Goal: Task Accomplishment & Management: Manage account settings

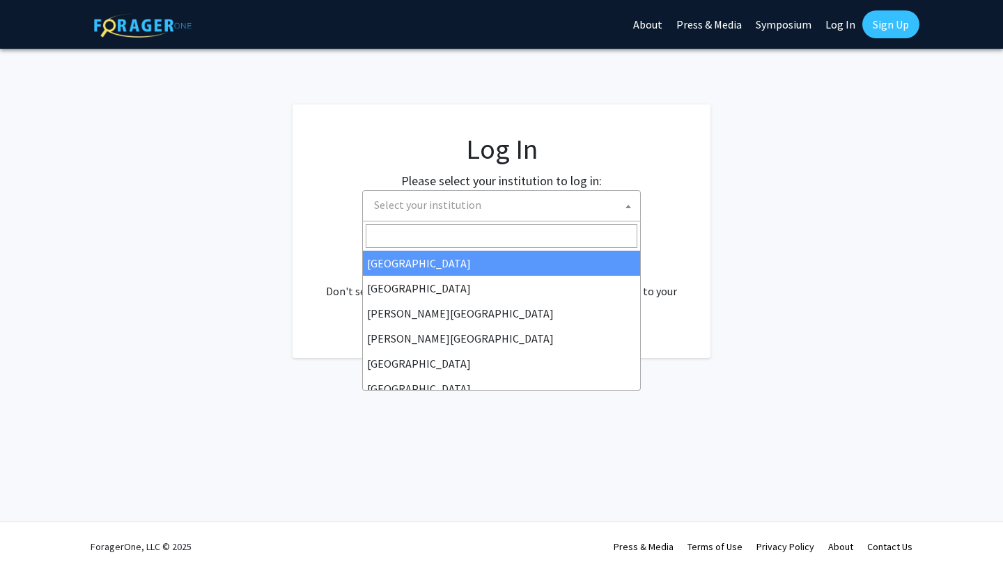
click at [545, 192] on span "Select your institution" at bounding box center [505, 205] width 272 height 29
select select "34"
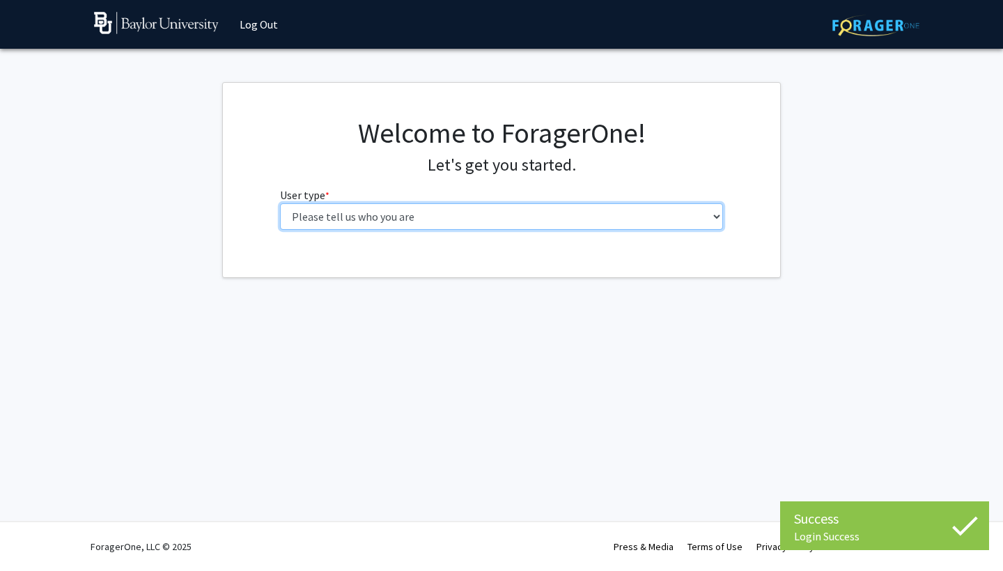
select select "1: undergrad"
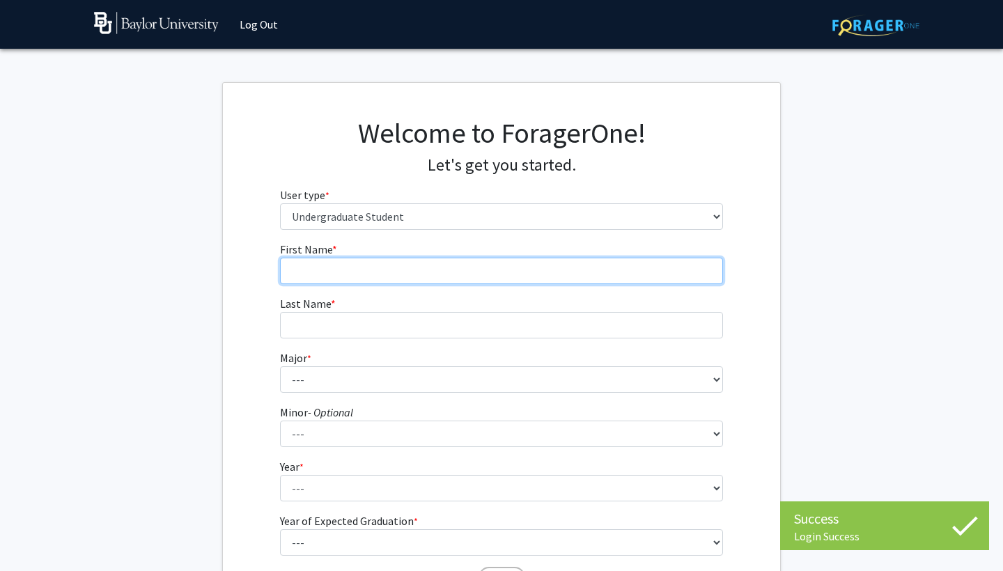
click at [578, 262] on input "First Name * required" at bounding box center [502, 271] width 444 height 26
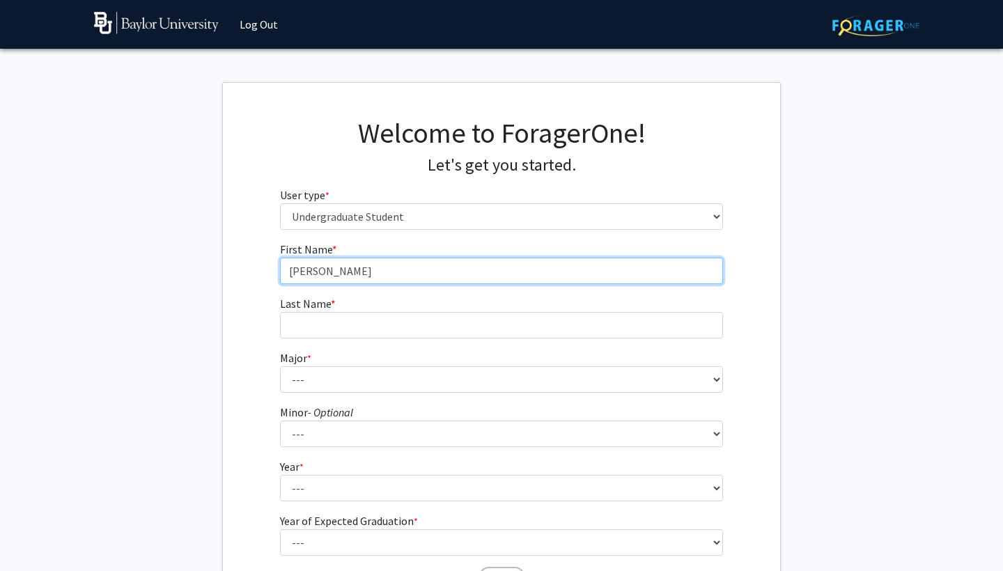
type input "[PERSON_NAME]"
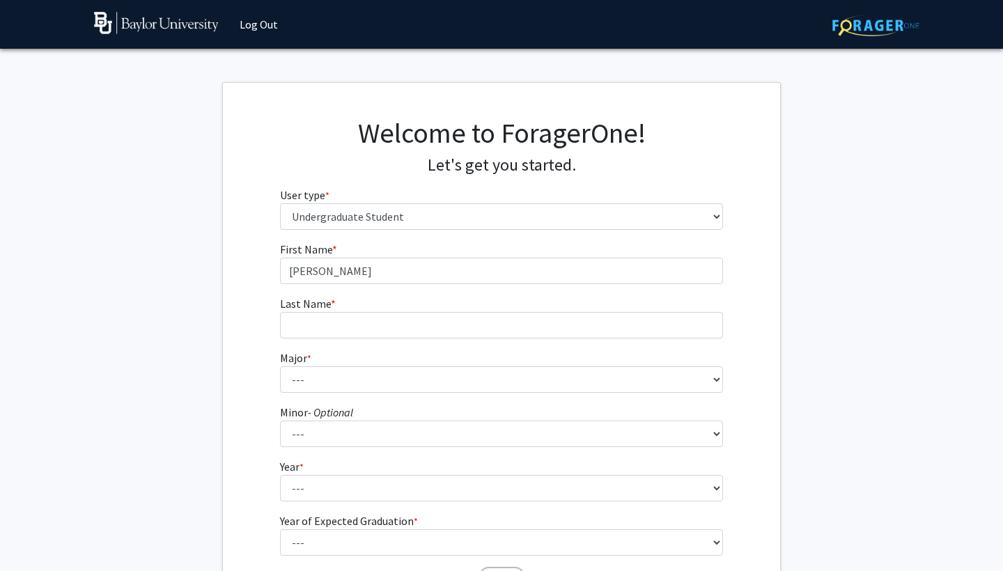
drag, startPoint x: 548, startPoint y: 329, endPoint x: 523, endPoint y: 338, distance: 26.0
click at [523, 338] on form "First Name * required [PERSON_NAME] Last Name * required Major * required --- A…" at bounding box center [502, 411] width 444 height 340
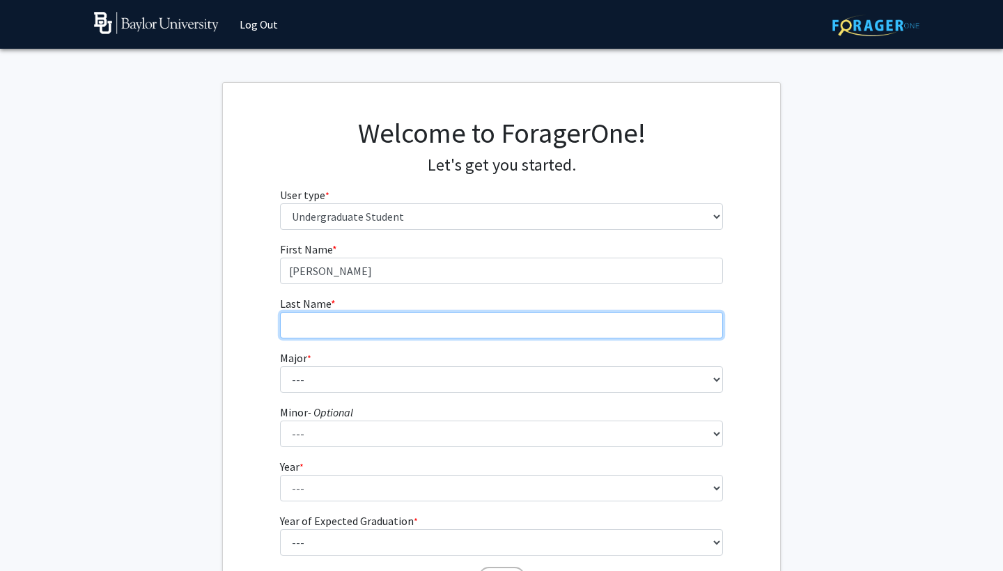
click at [525, 326] on input "Last Name * required" at bounding box center [502, 325] width 444 height 26
type input "[PERSON_NAME]"
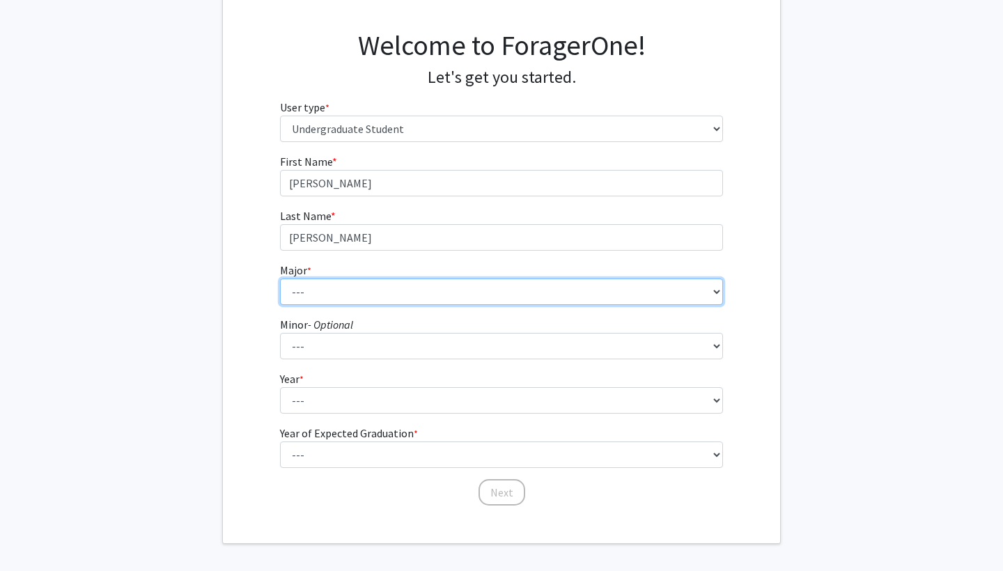
scroll to position [89, 0]
select select "14: 2679"
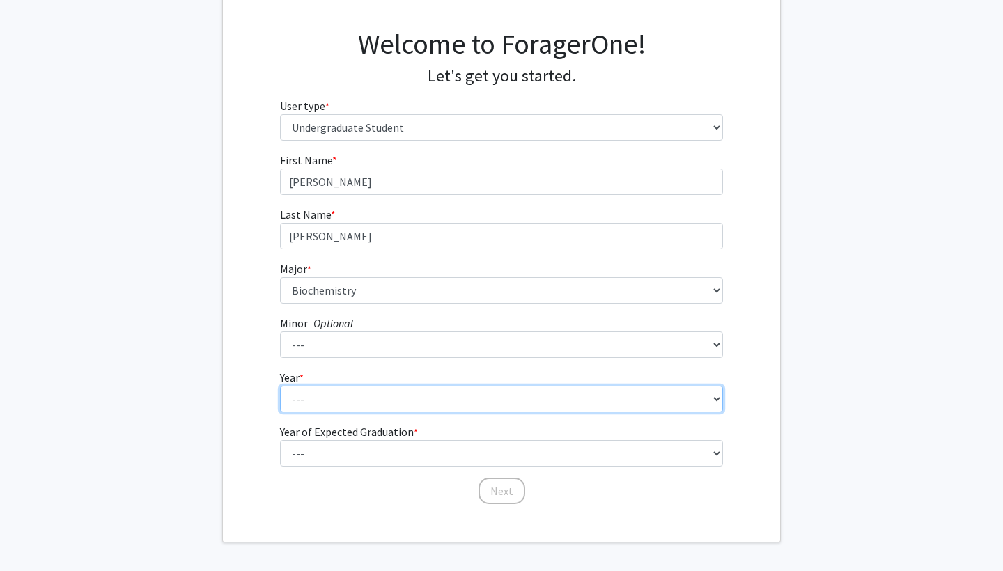
select select "1: first-year"
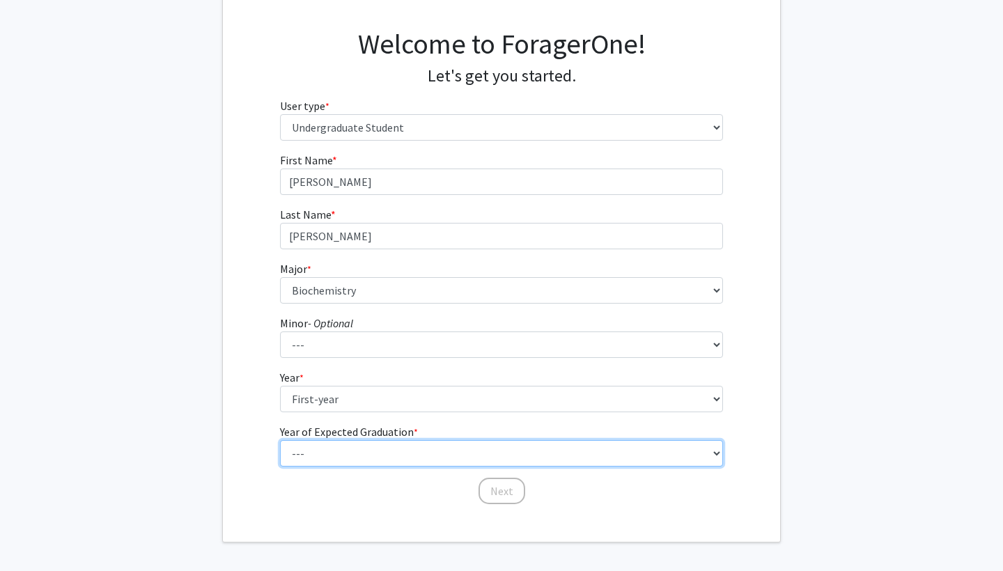
select select "5: 2029"
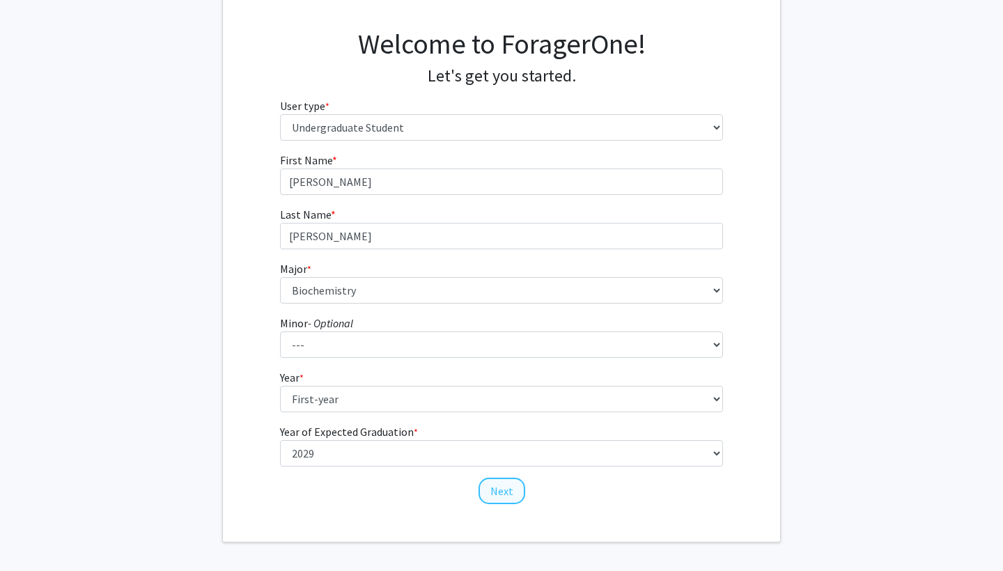
click at [500, 495] on button "Next" at bounding box center [502, 491] width 47 height 26
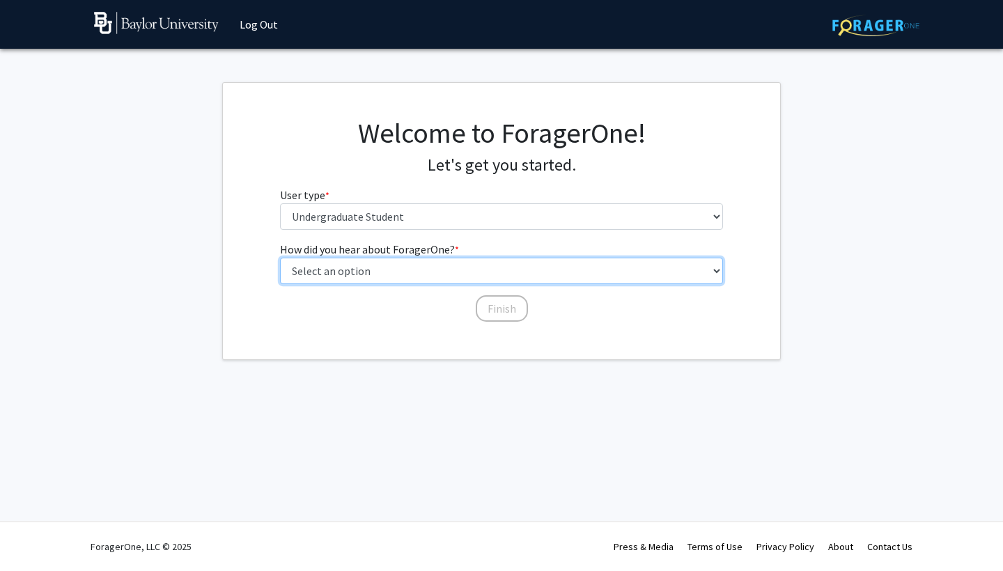
select select "2: faculty_recommendation"
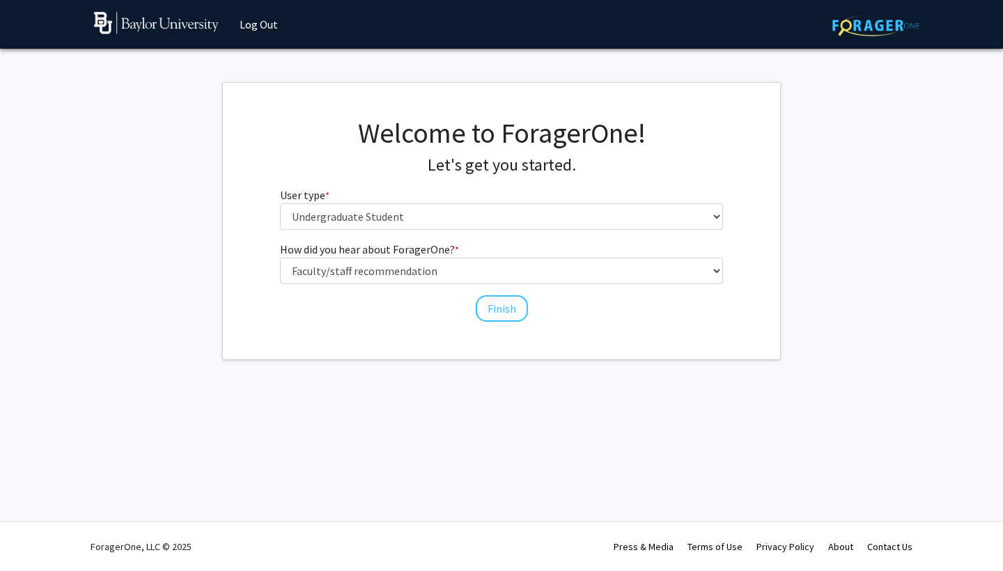
click at [493, 325] on div "Welcome to ForagerOne! Let's get you started. User type * required Please tell …" at bounding box center [501, 221] width 557 height 277
click at [495, 301] on button "Finish" at bounding box center [502, 308] width 52 height 26
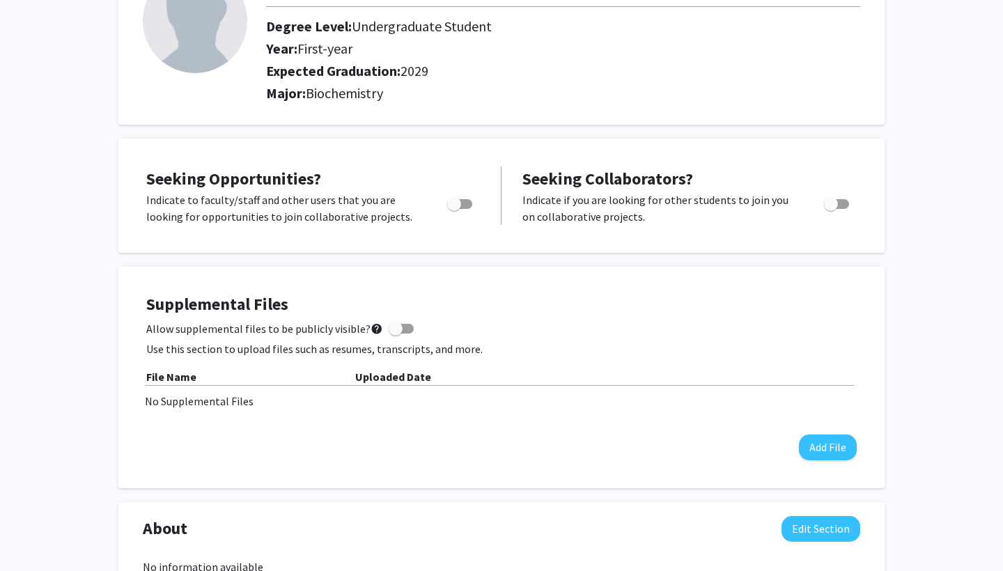
scroll to position [123, 0]
click at [808, 461] on button "Add File" at bounding box center [828, 448] width 58 height 26
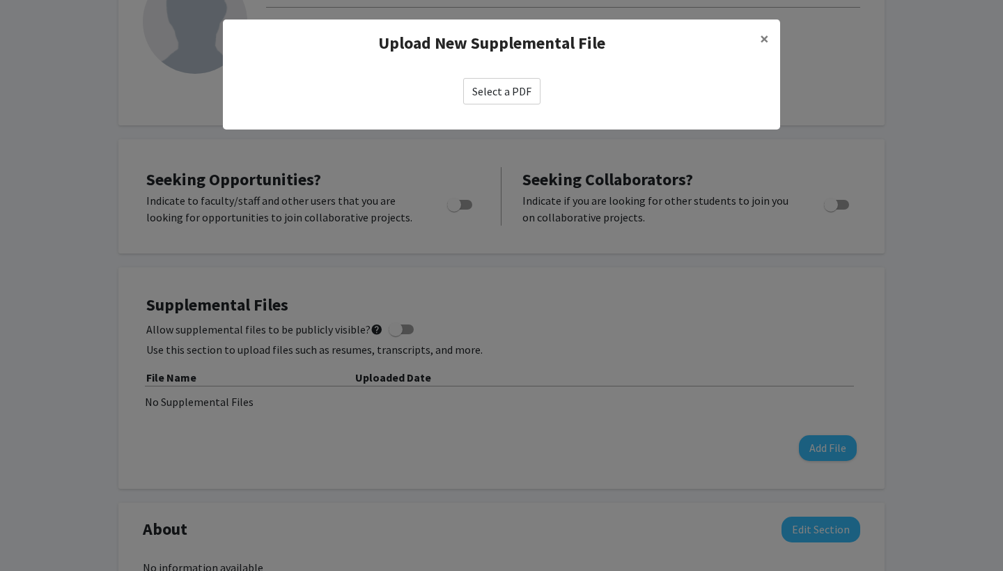
click at [508, 92] on label "Select a PDF" at bounding box center [501, 91] width 77 height 26
click at [0, 0] on input "Select a PDF" at bounding box center [0, 0] width 0 height 0
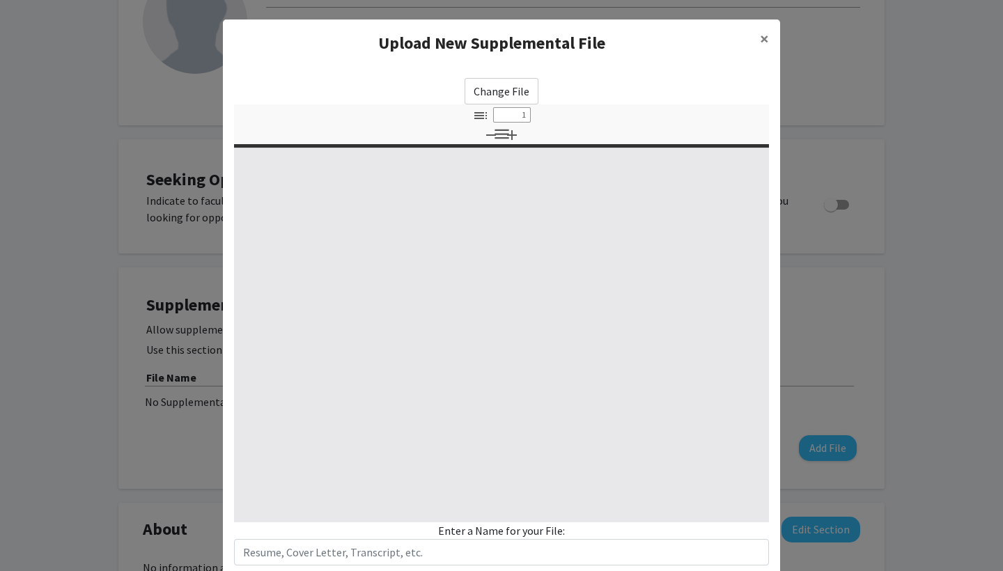
select select "custom"
type input "0"
select select "custom"
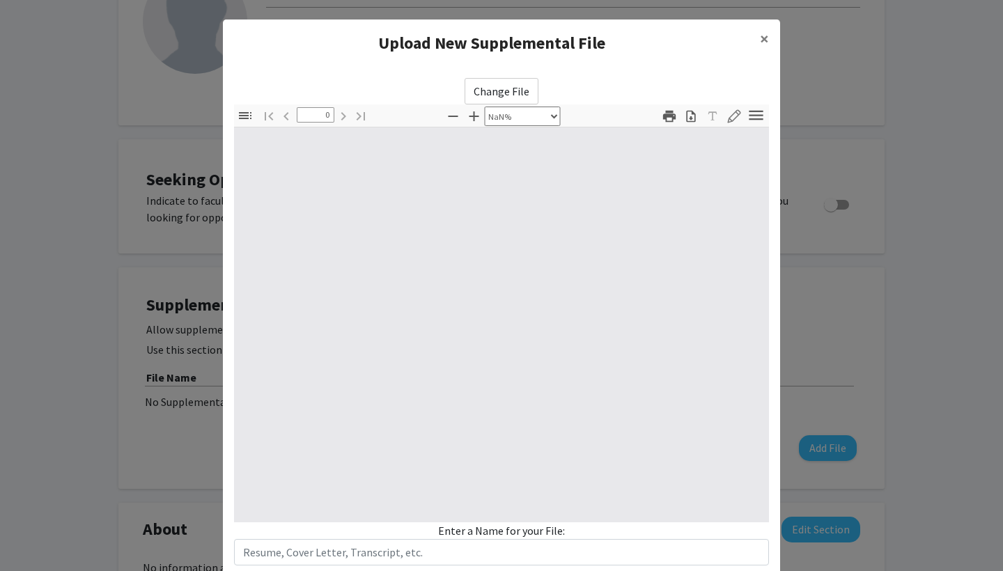
type input "1"
select select "auto"
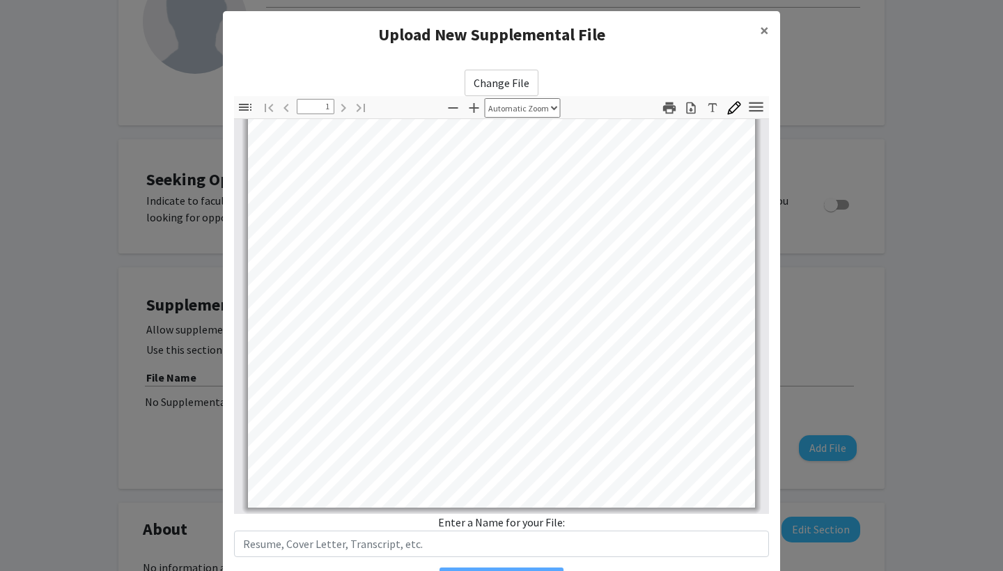
scroll to position [9, 0]
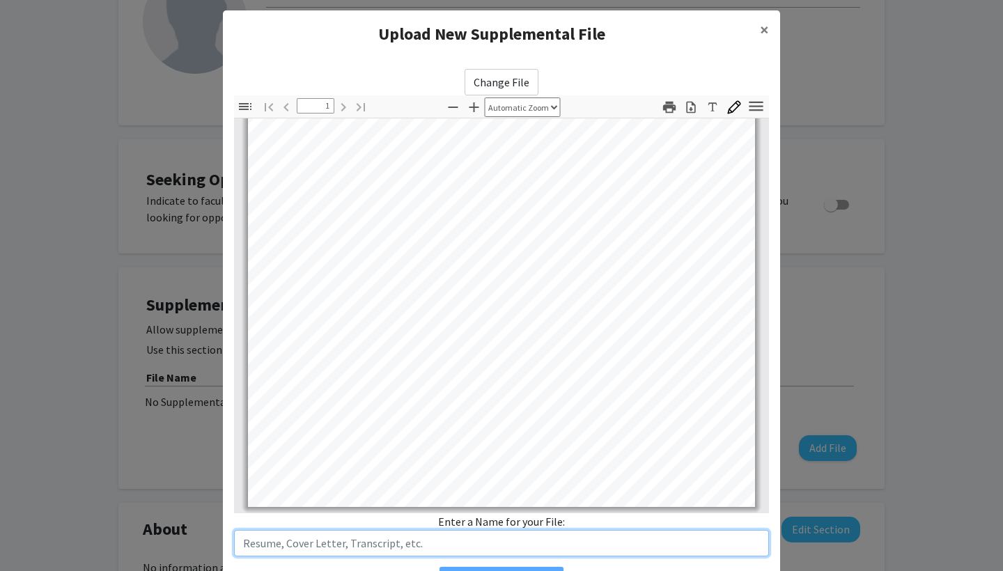
click at [647, 537] on input "text" at bounding box center [501, 543] width 535 height 26
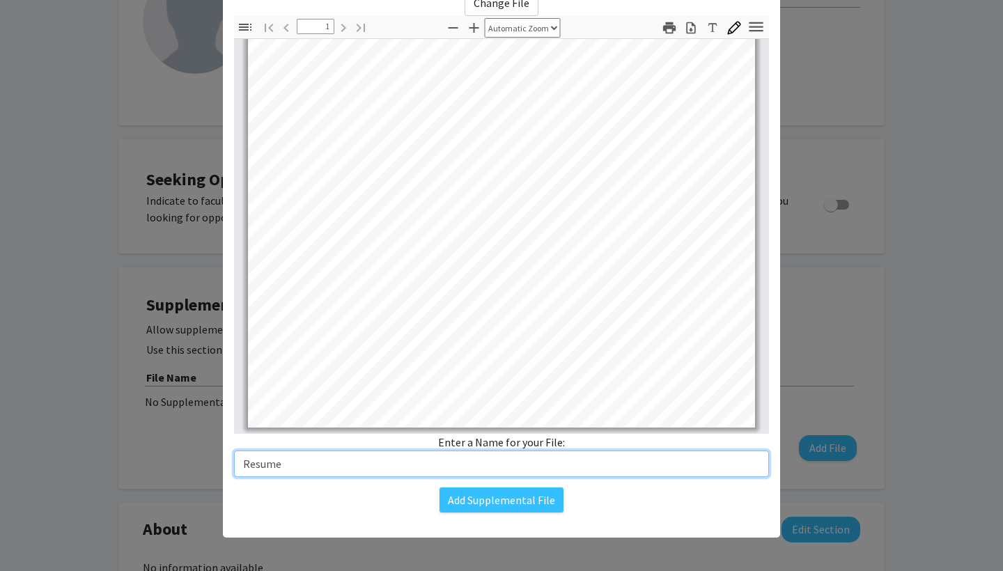
scroll to position [88, 0]
type input "Resume"
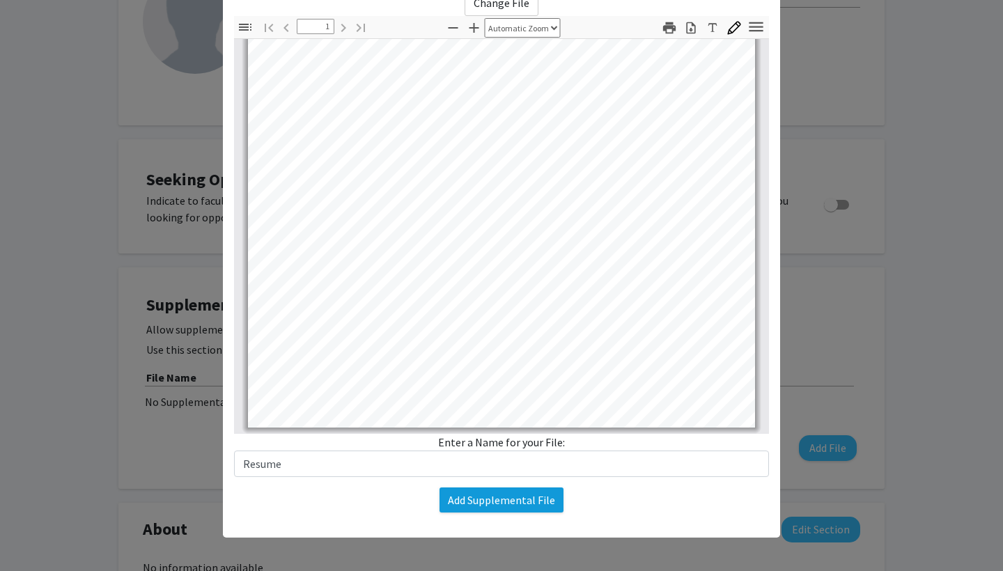
click at [530, 506] on button "Add Supplemental File" at bounding box center [502, 500] width 124 height 25
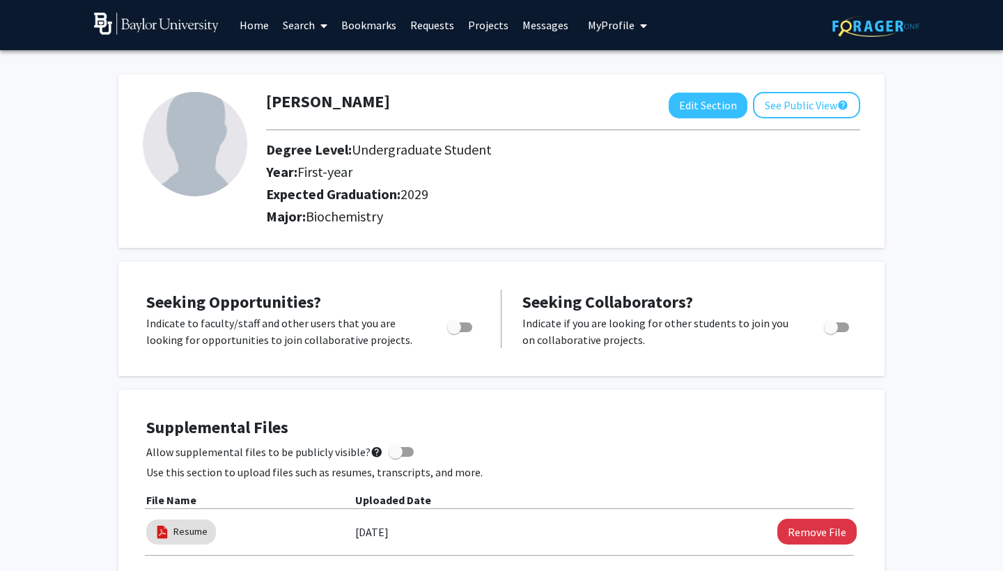
scroll to position [0, 0]
click at [795, 113] on button "See Public View help" at bounding box center [806, 105] width 107 height 26
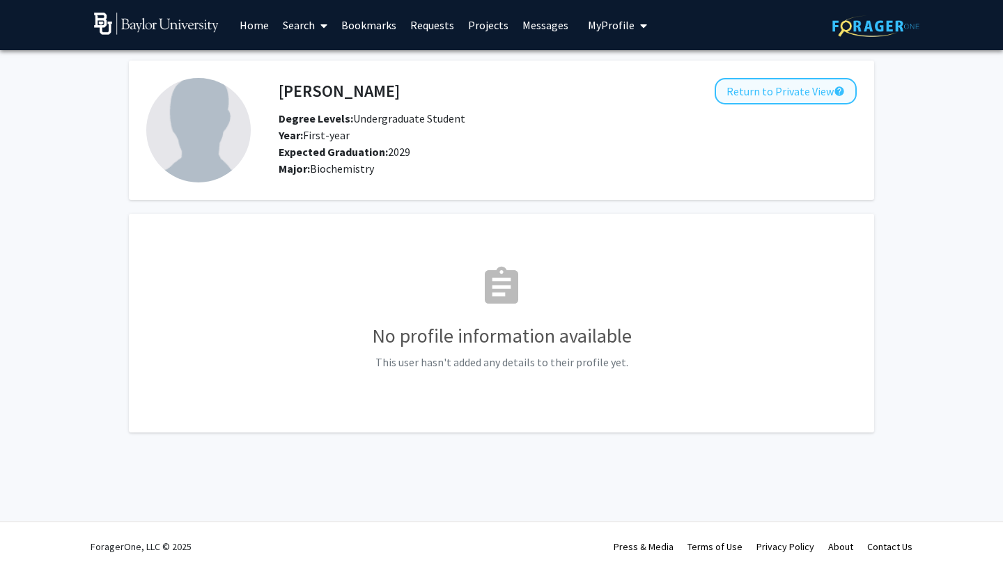
click at [808, 100] on button "Return to Private View help" at bounding box center [786, 91] width 142 height 26
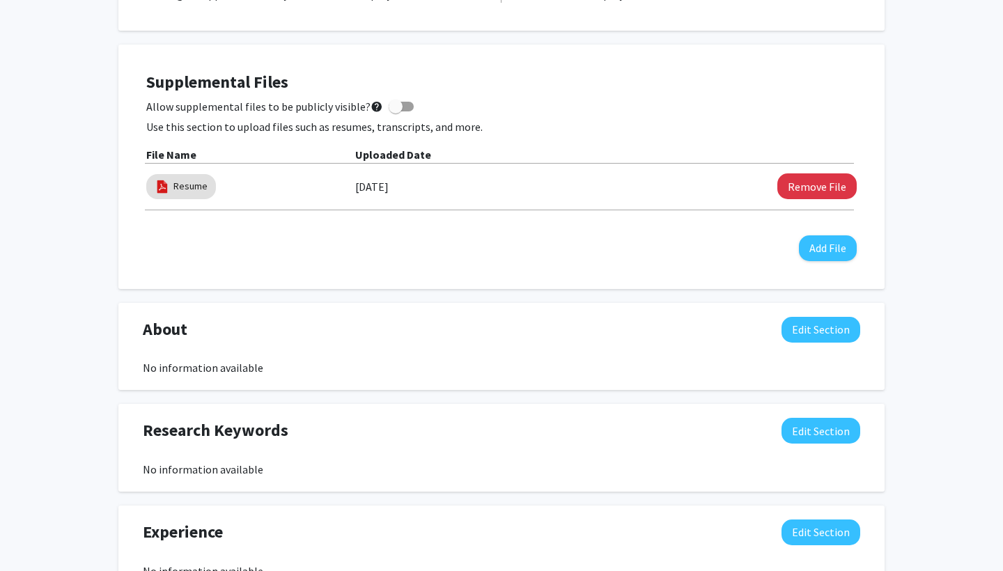
scroll to position [343, 0]
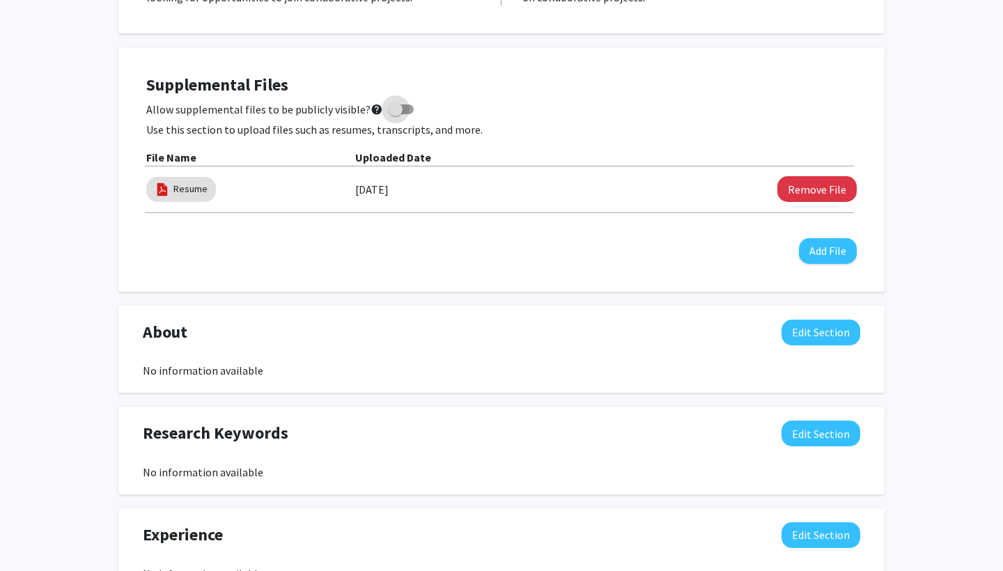
click at [396, 112] on span at bounding box center [401, 110] width 25 height 10
click at [396, 114] on input "Allow supplemental files to be publicly visible? help" at bounding box center [395, 114] width 1 height 1
checkbox input "true"
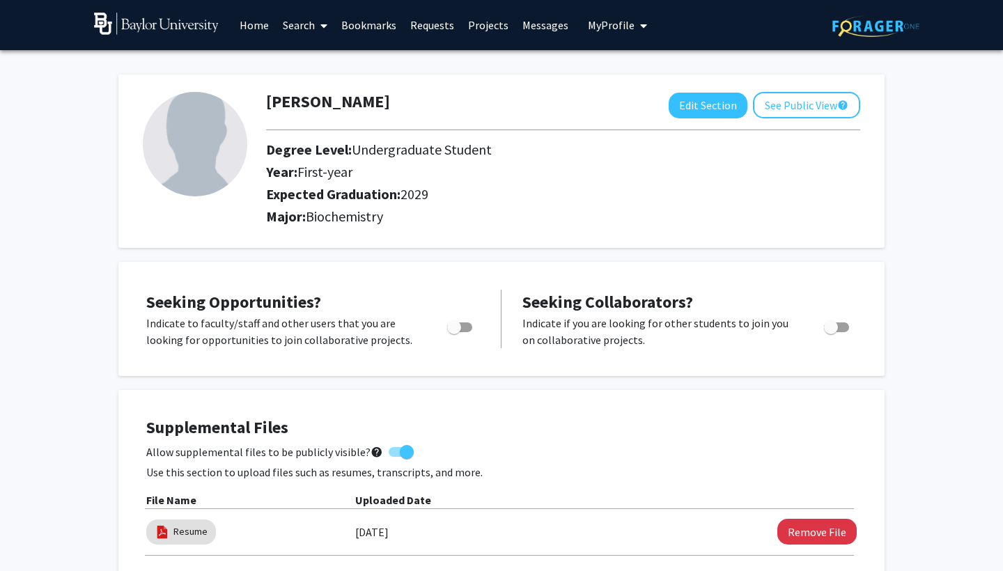
scroll to position [0, 0]
click at [465, 330] on span "Toggle" at bounding box center [459, 328] width 25 height 10
click at [454, 332] on input "Are you actively seeking opportunities?" at bounding box center [454, 332] width 1 height 1
checkbox input "true"
click at [492, 371] on div "Seeking Opportunities? Indicate to faculty/staff and other users that you are l…" at bounding box center [501, 319] width 766 height 114
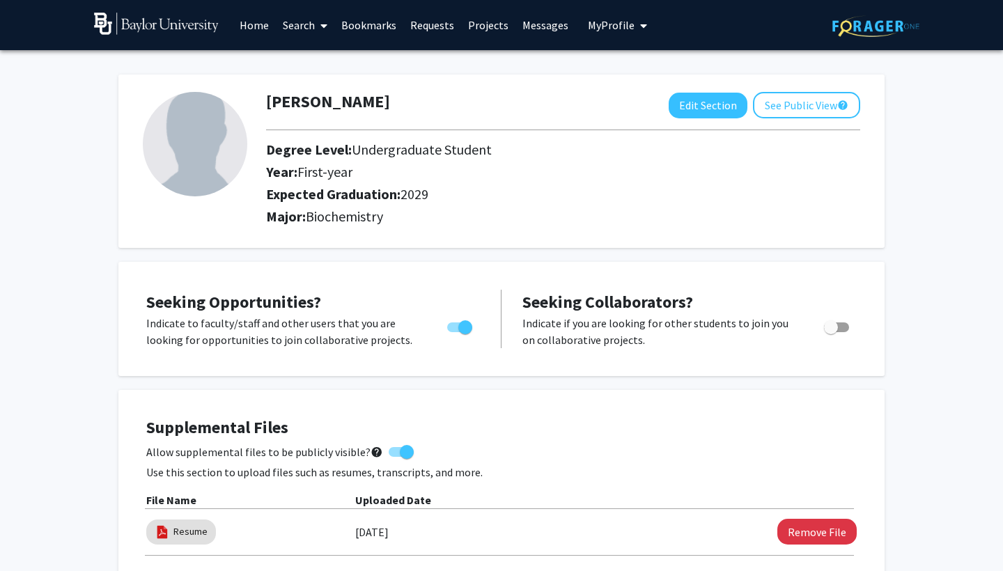
click at [309, 24] on link "Search" at bounding box center [305, 25] width 59 height 49
click at [323, 62] on span "Faculty/Staff" at bounding box center [327, 64] width 102 height 28
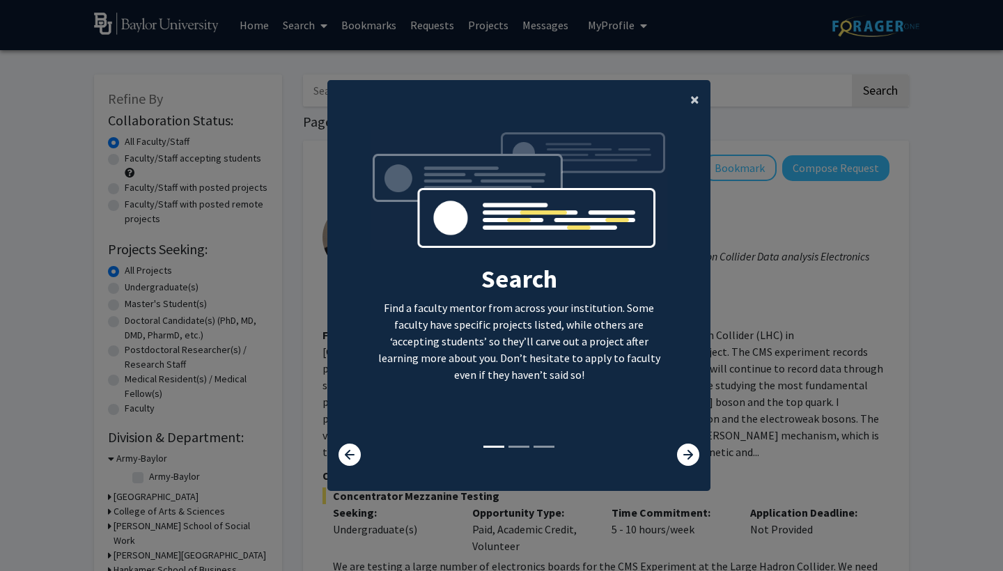
click at [703, 89] on button "×" at bounding box center [694, 99] width 31 height 39
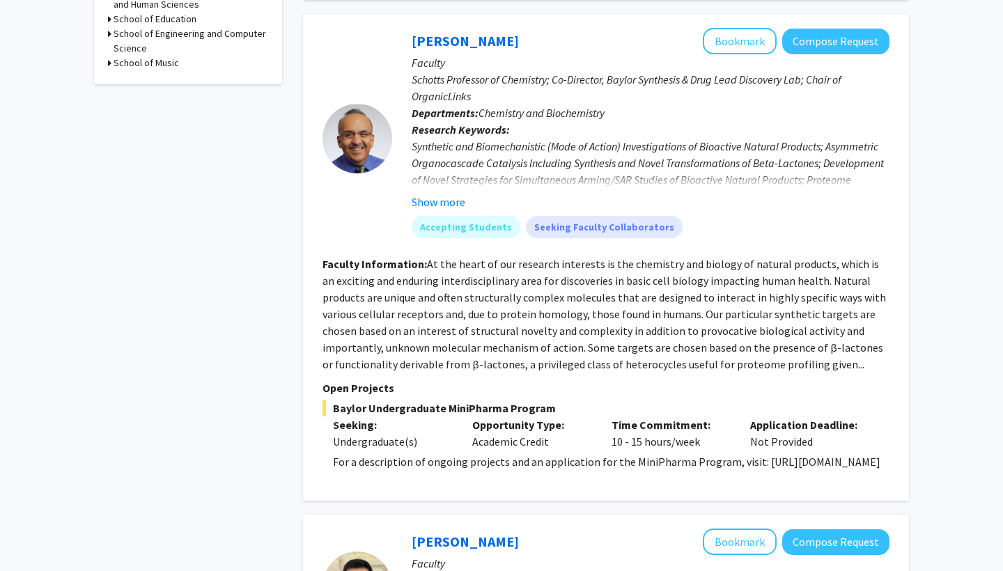
scroll to position [636, 0]
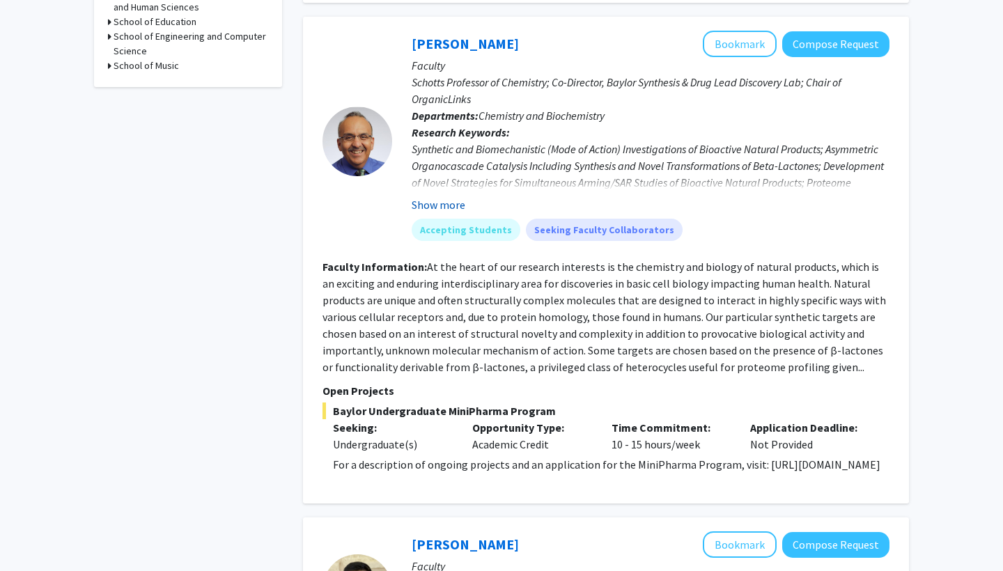
click at [419, 196] on button "Show more" at bounding box center [439, 204] width 54 height 17
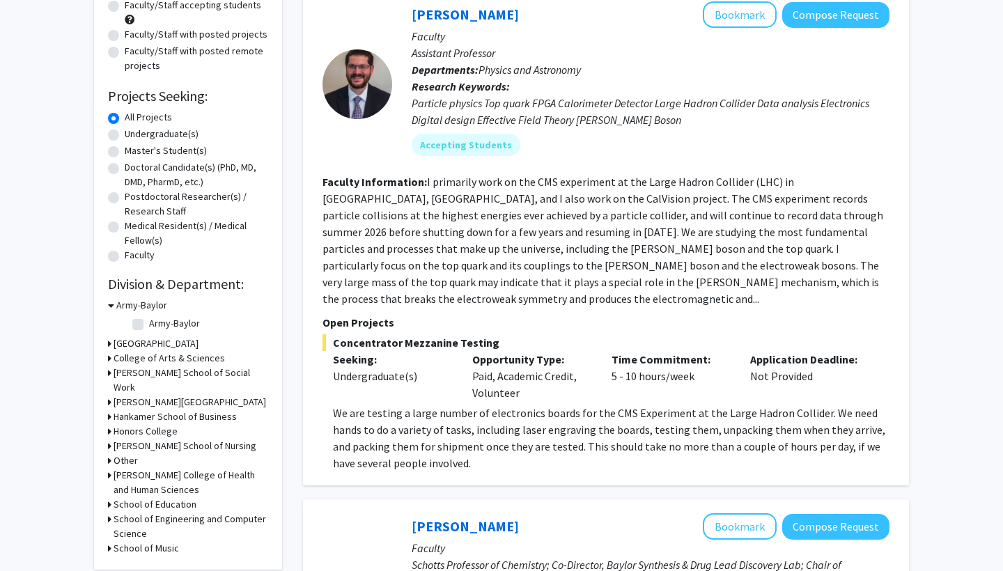
scroll to position [114, 0]
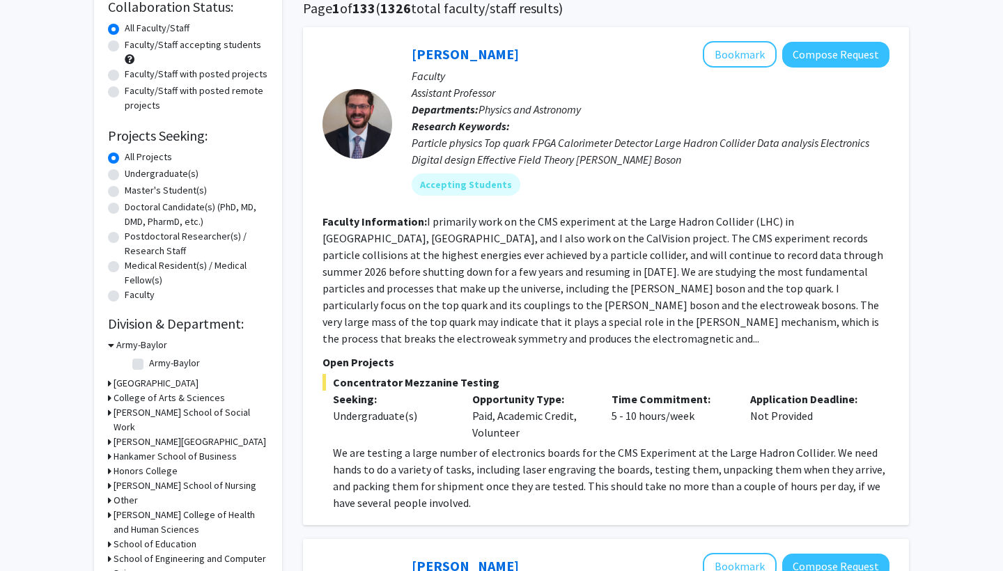
click at [181, 179] on label "Undergraduate(s)" at bounding box center [162, 174] width 74 height 15
click at [134, 176] on input "Undergraduate(s)" at bounding box center [129, 171] width 9 height 9
radio input "true"
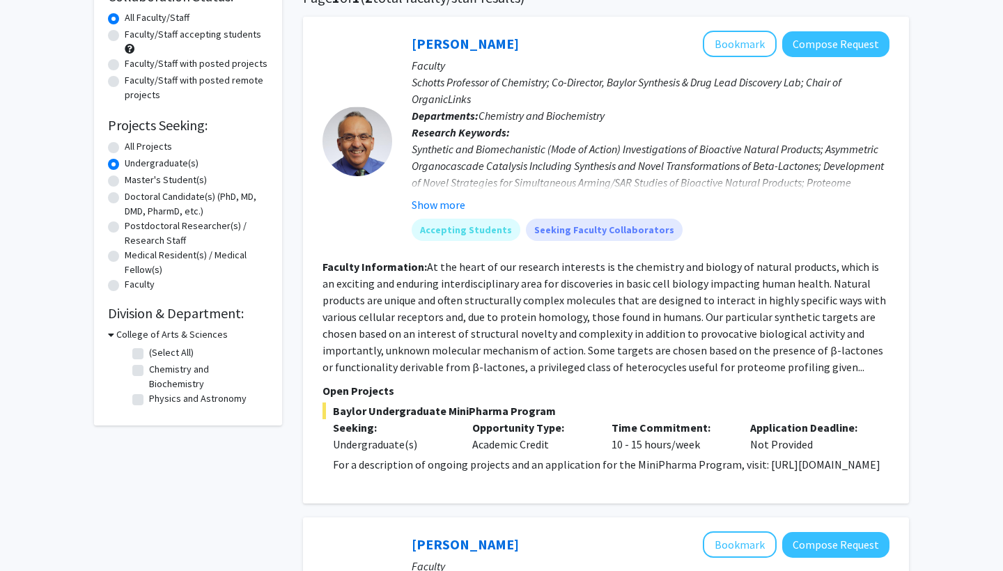
scroll to position [119, 0]
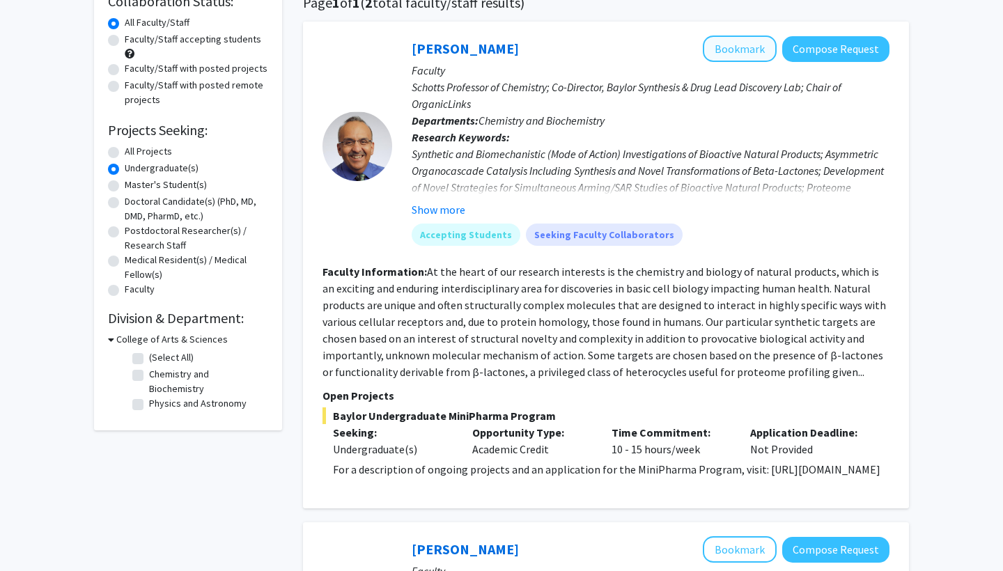
click at [767, 55] on button "Bookmark" at bounding box center [740, 49] width 74 height 26
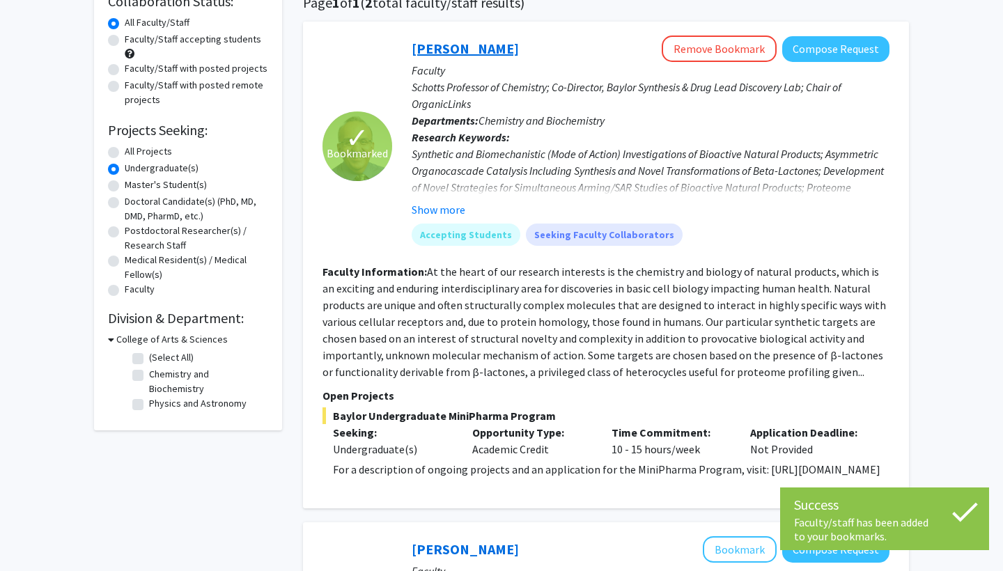
click at [466, 48] on link "[PERSON_NAME]" at bounding box center [465, 48] width 107 height 17
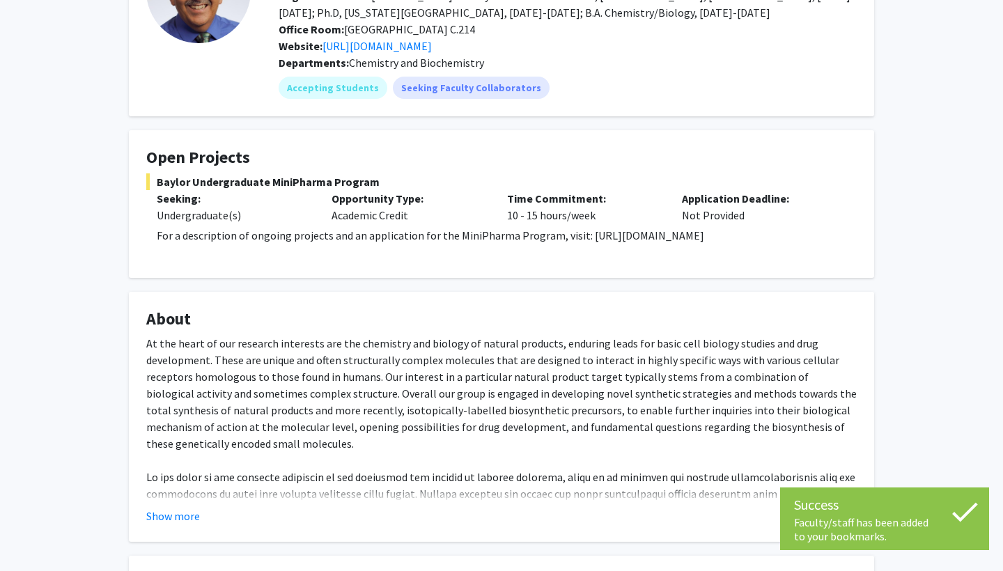
scroll to position [139, 0]
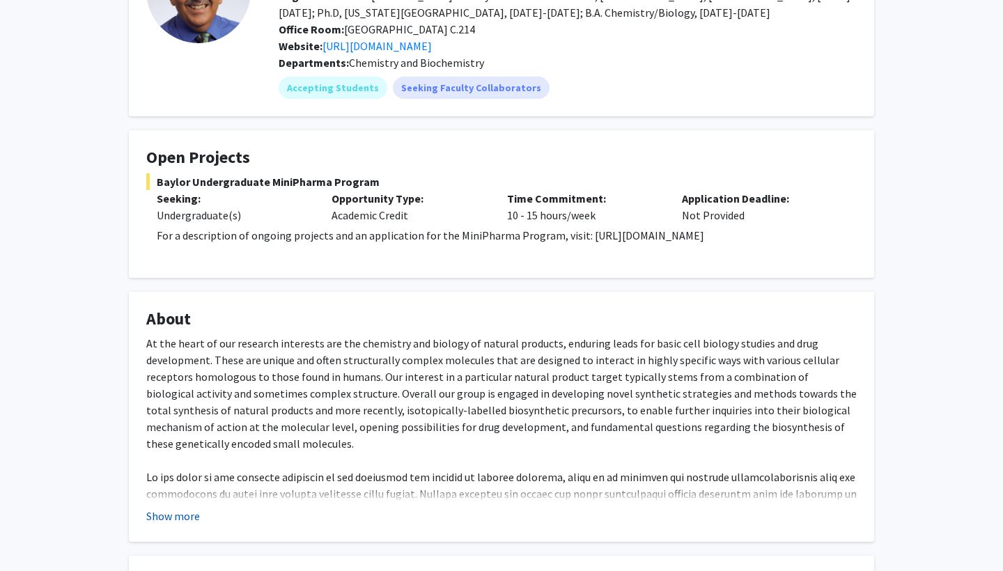
click at [166, 525] on button "Show more" at bounding box center [173, 516] width 54 height 17
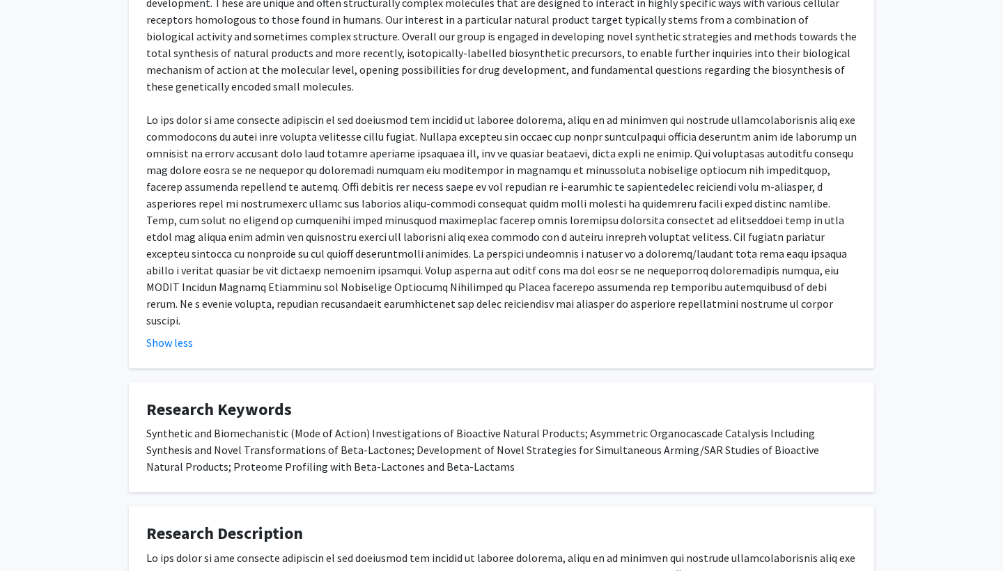
scroll to position [827, 0]
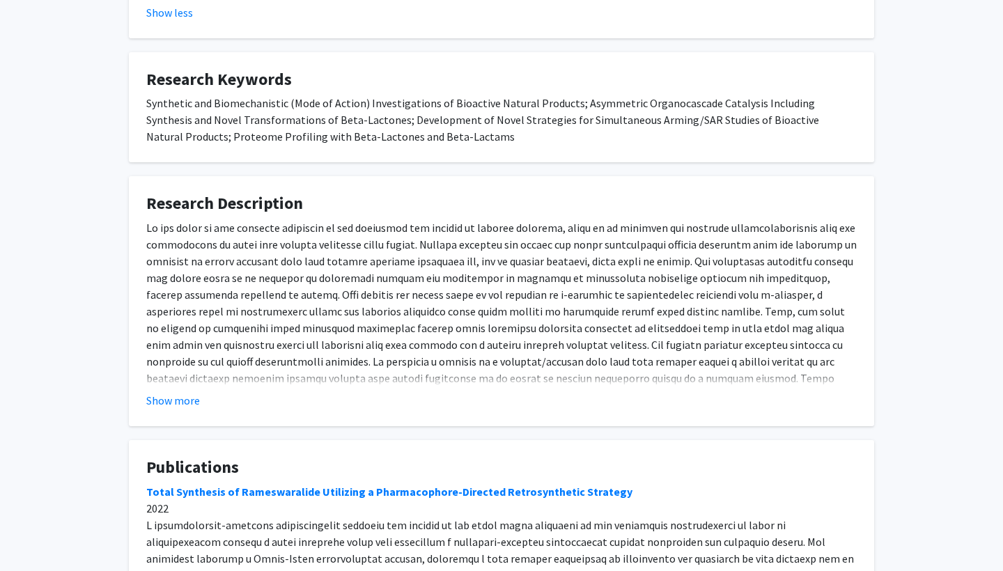
click at [184, 393] on fg-card "Research Description 2 ) at Baylor enabling the synthesis and manufacturing opt…" at bounding box center [502, 301] width 746 height 250
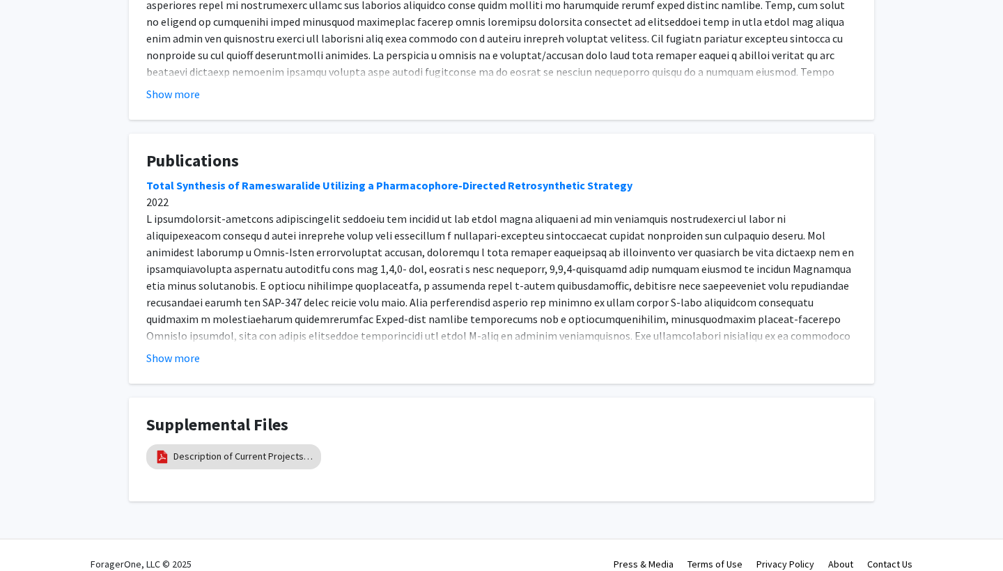
scroll to position [1133, 0]
click at [198, 450] on link "Description of Current Projects in the [PERSON_NAME] Group" at bounding box center [242, 457] width 139 height 15
select select "custom"
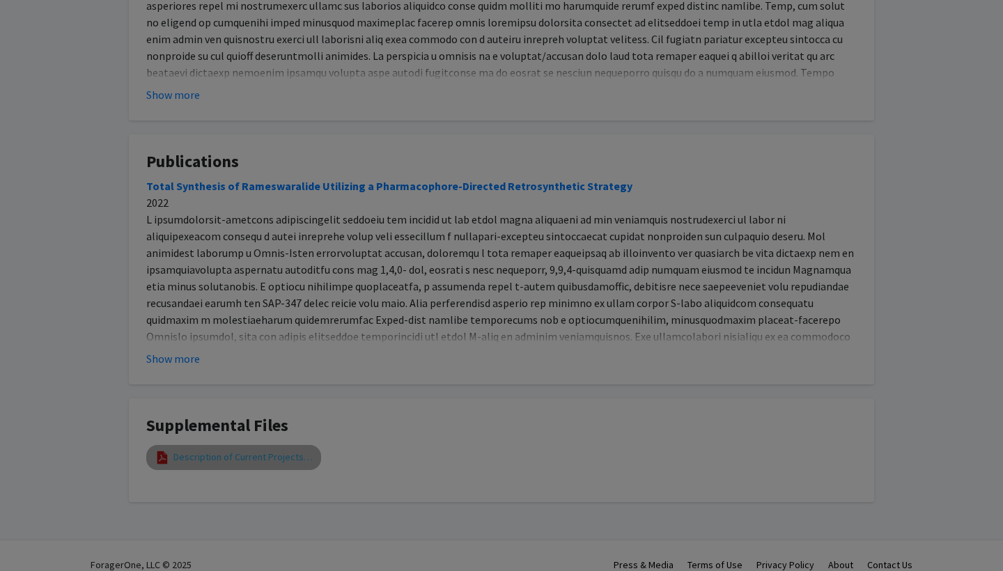
type input "0"
select select "custom"
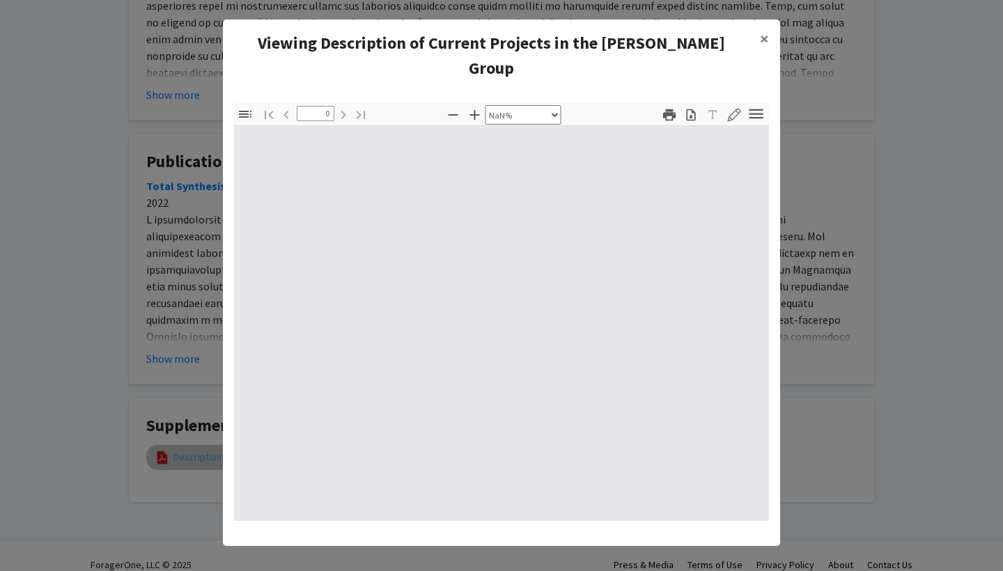
type input "1"
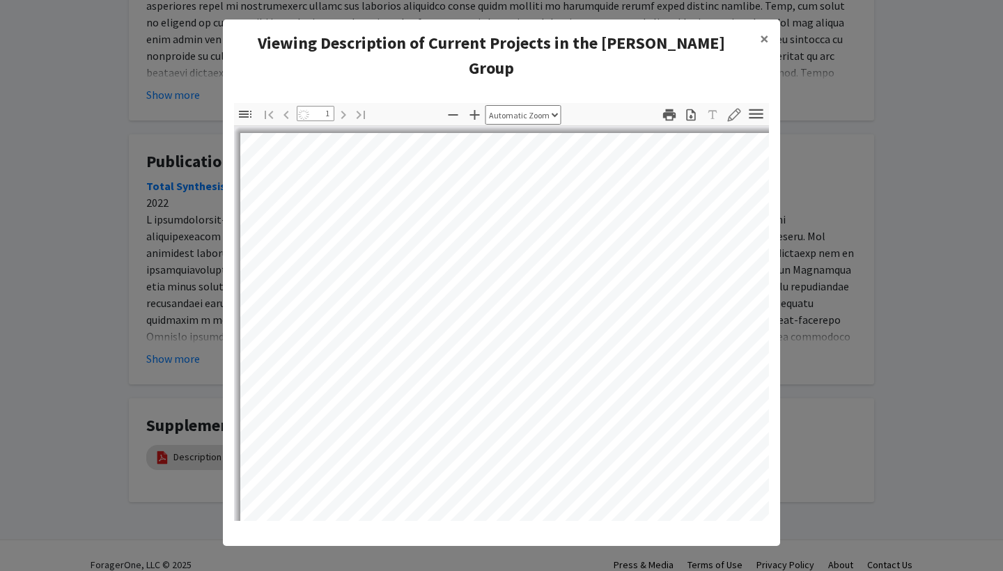
select select "auto"
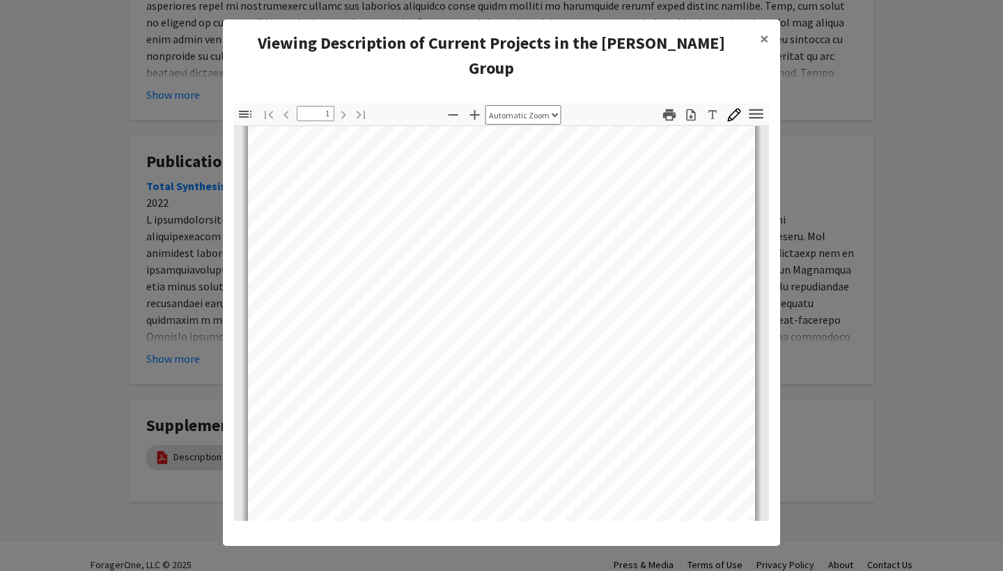
scroll to position [83, 0]
click at [764, 33] on span "×" at bounding box center [764, 39] width 9 height 22
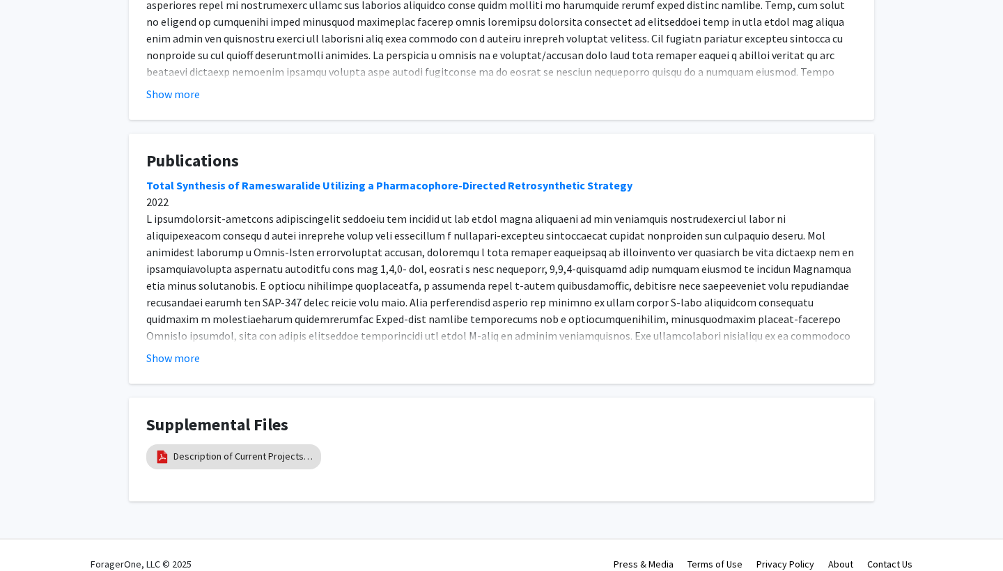
scroll to position [1133, 0]
click at [161, 350] on button "Show more" at bounding box center [173, 358] width 54 height 17
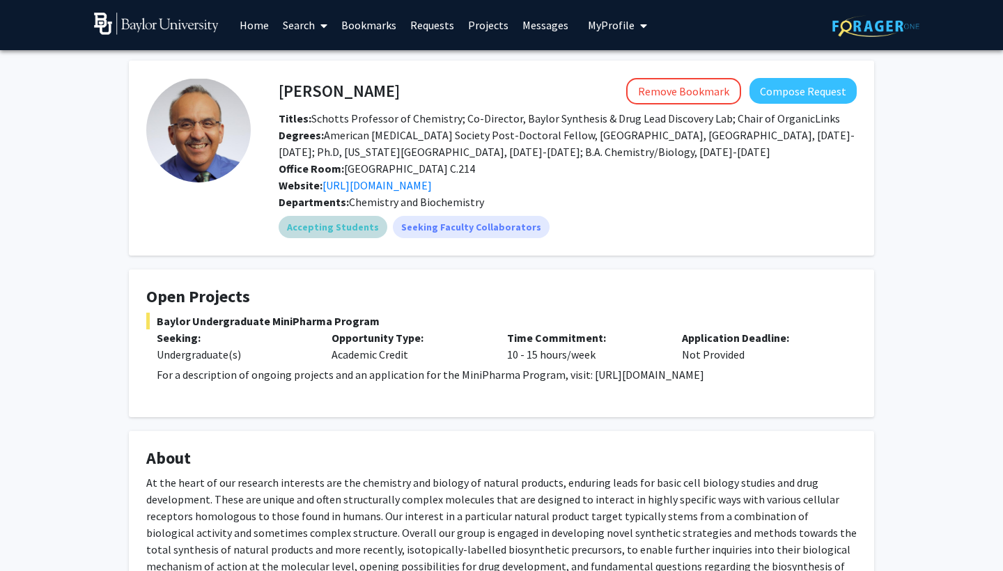
scroll to position [0, 0]
click at [429, 26] on link "Requests" at bounding box center [432, 25] width 58 height 49
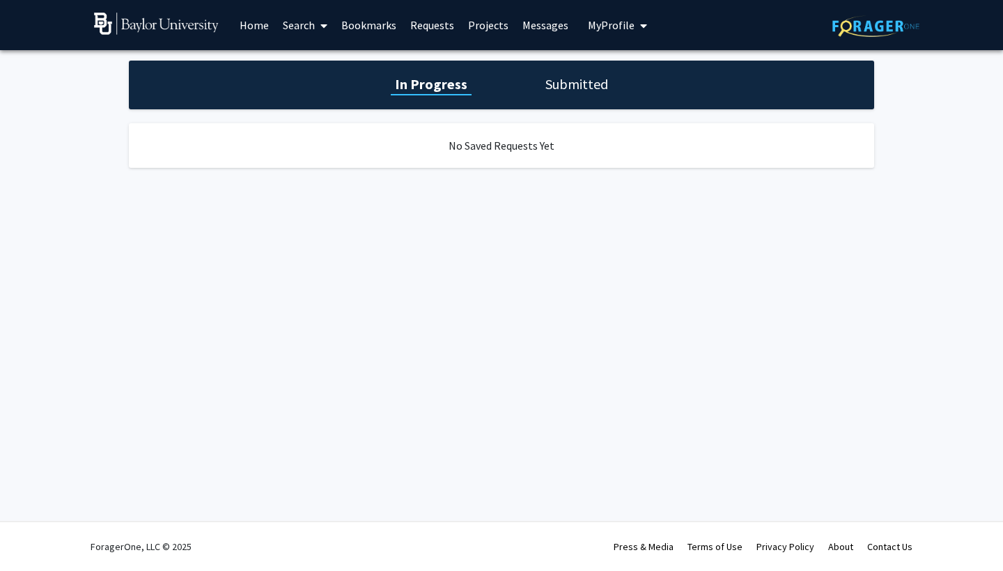
click at [608, 33] on button "My Profile" at bounding box center [618, 25] width 68 height 50
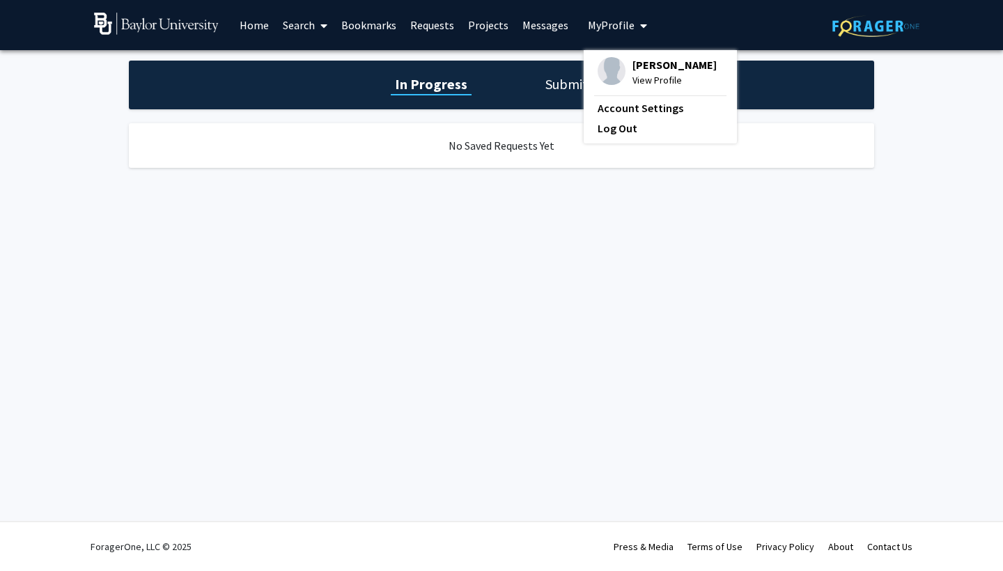
click at [618, 70] on img at bounding box center [612, 71] width 28 height 28
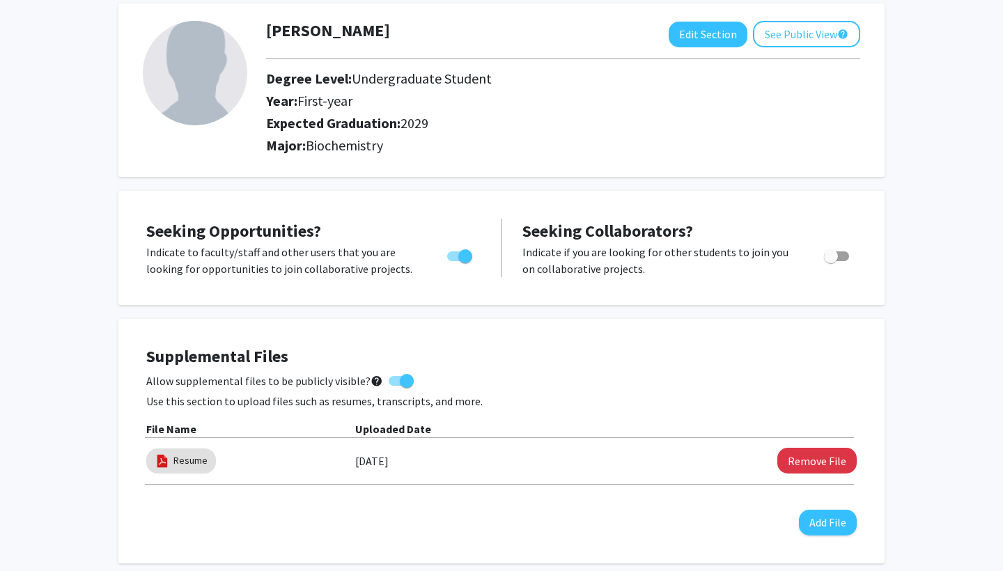
scroll to position [74, 0]
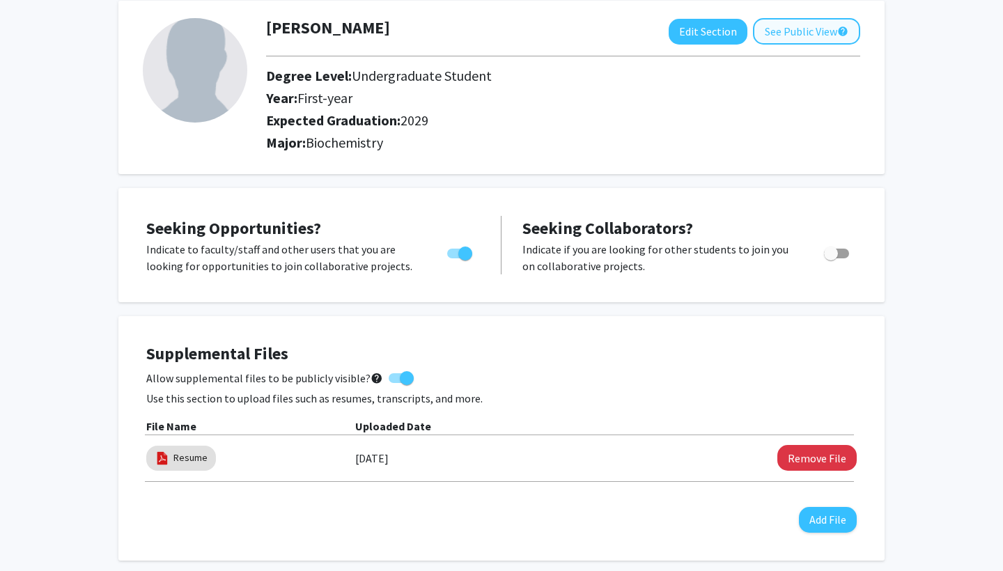
click at [808, 31] on button "See Public View help" at bounding box center [806, 31] width 107 height 26
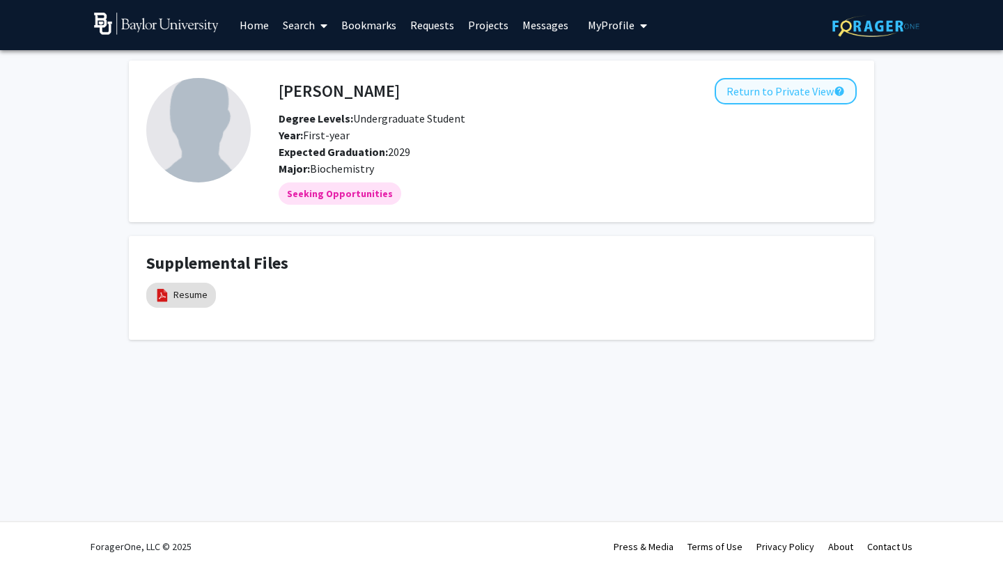
click at [817, 98] on button "Return to Private View help" at bounding box center [786, 91] width 142 height 26
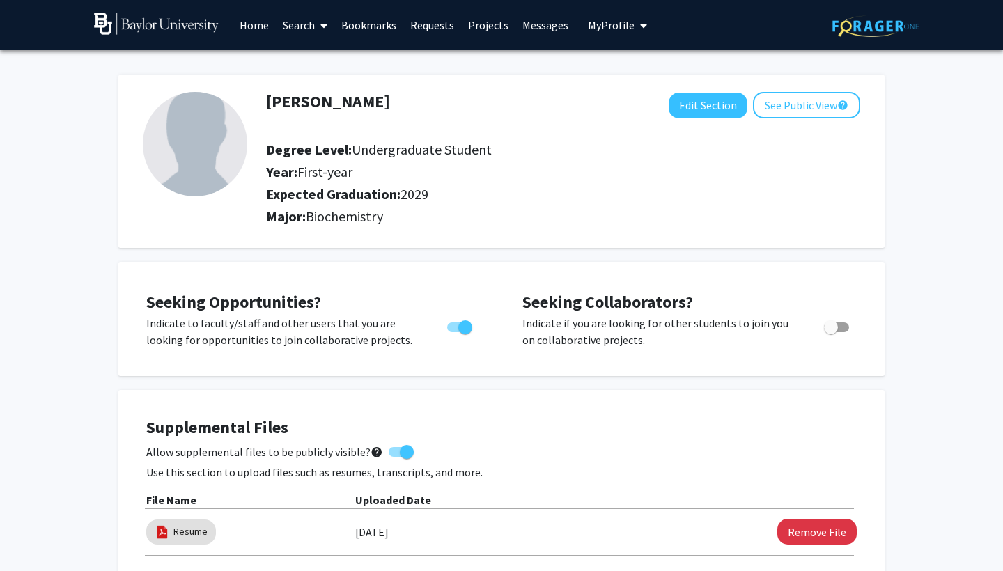
click at [195, 143] on img at bounding box center [195, 144] width 105 height 105
click at [199, 146] on img at bounding box center [195, 144] width 105 height 105
click at [309, 24] on link "Search" at bounding box center [305, 25] width 59 height 49
click at [311, 94] on span "Students" at bounding box center [318, 92] width 85 height 28
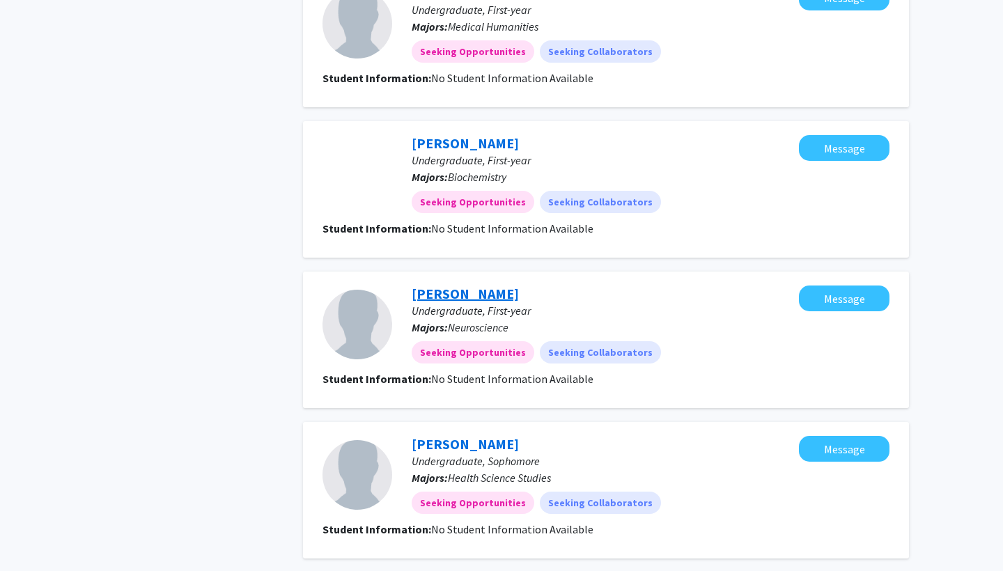
scroll to position [1624, 0]
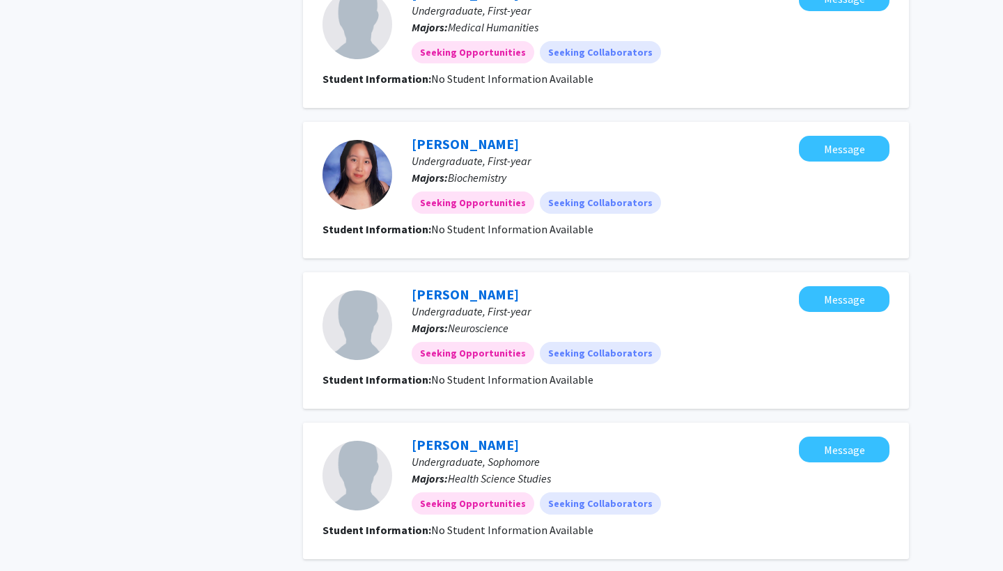
click at [354, 140] on div at bounding box center [358, 175] width 70 height 70
click at [433, 135] on link "[PERSON_NAME]" at bounding box center [465, 143] width 107 height 17
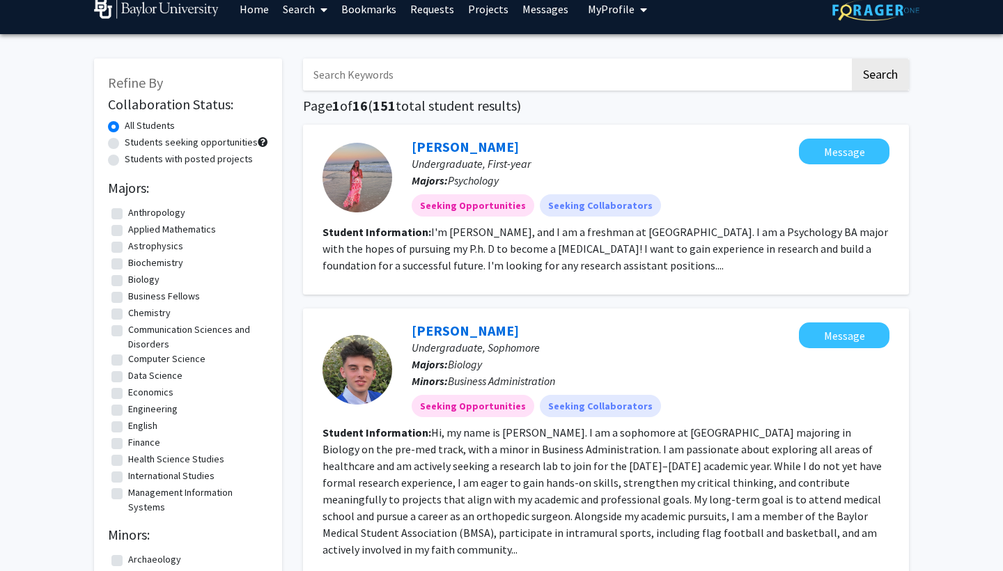
scroll to position [11, 0]
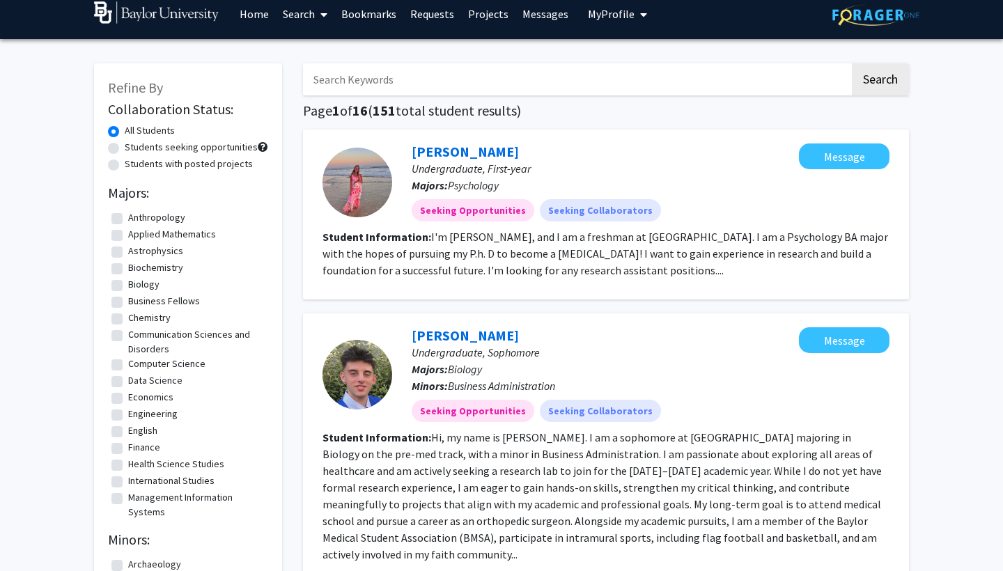
click at [608, 15] on span "My Profile" at bounding box center [611, 14] width 47 height 14
click at [633, 56] on span "[PERSON_NAME]" at bounding box center [675, 53] width 84 height 15
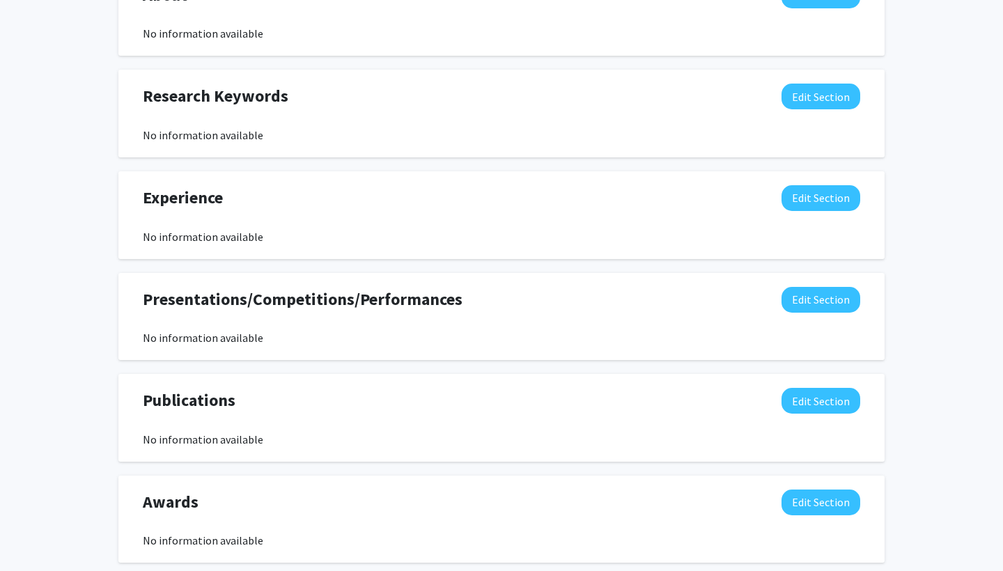
scroll to position [496, 0]
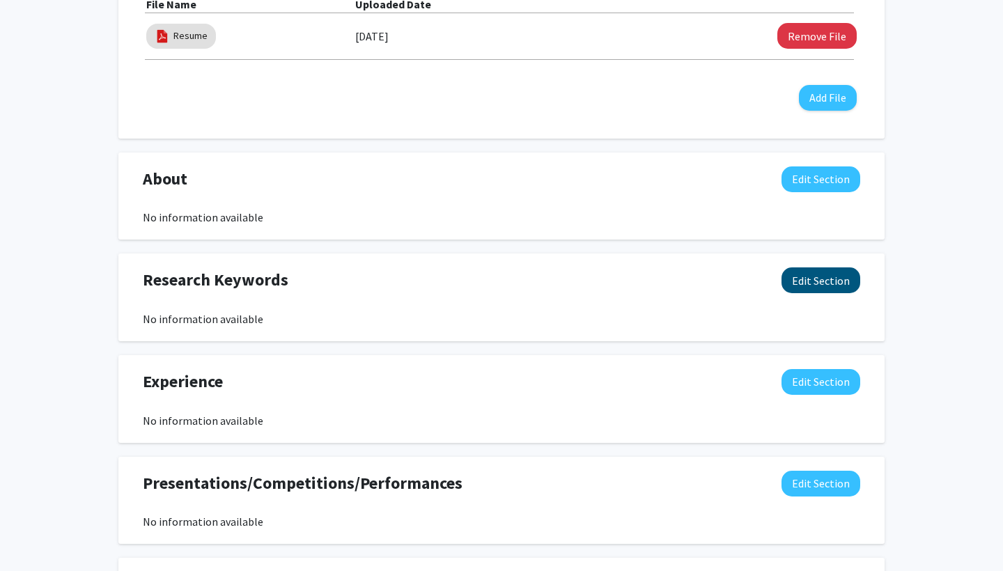
click at [792, 282] on button "Edit Section" at bounding box center [821, 281] width 79 height 26
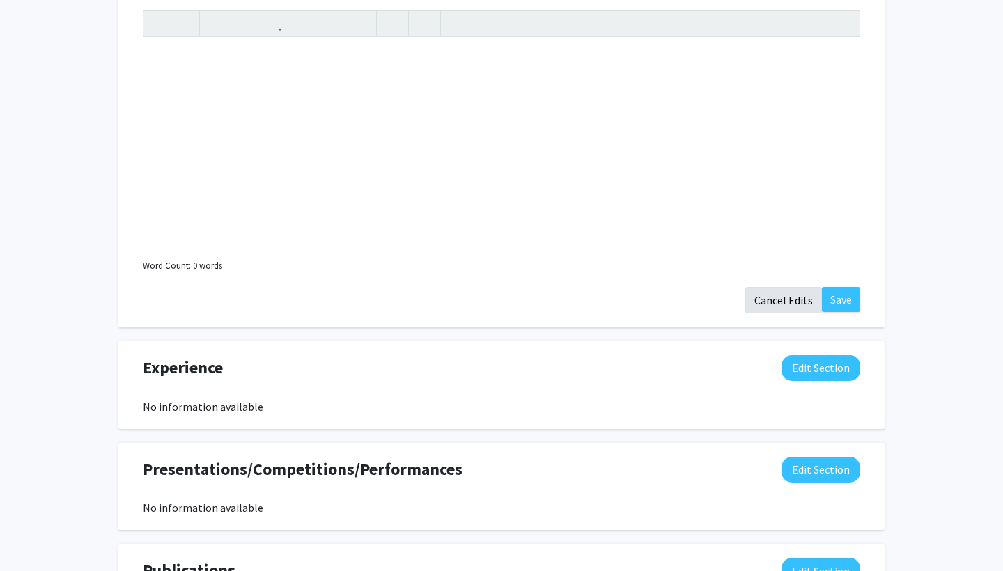
click at [782, 301] on button "Cancel Edits" at bounding box center [784, 300] width 77 height 26
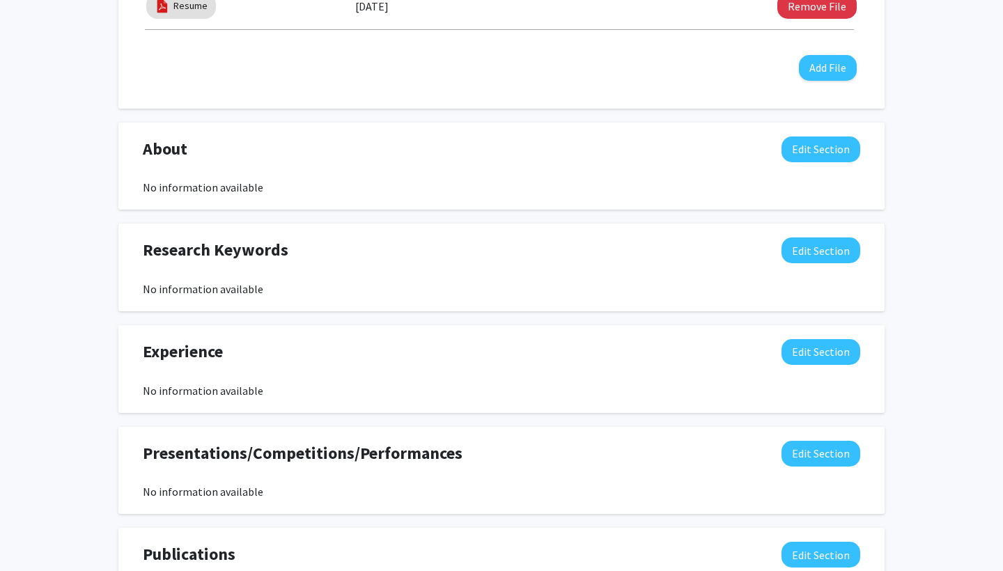
scroll to position [525, 0]
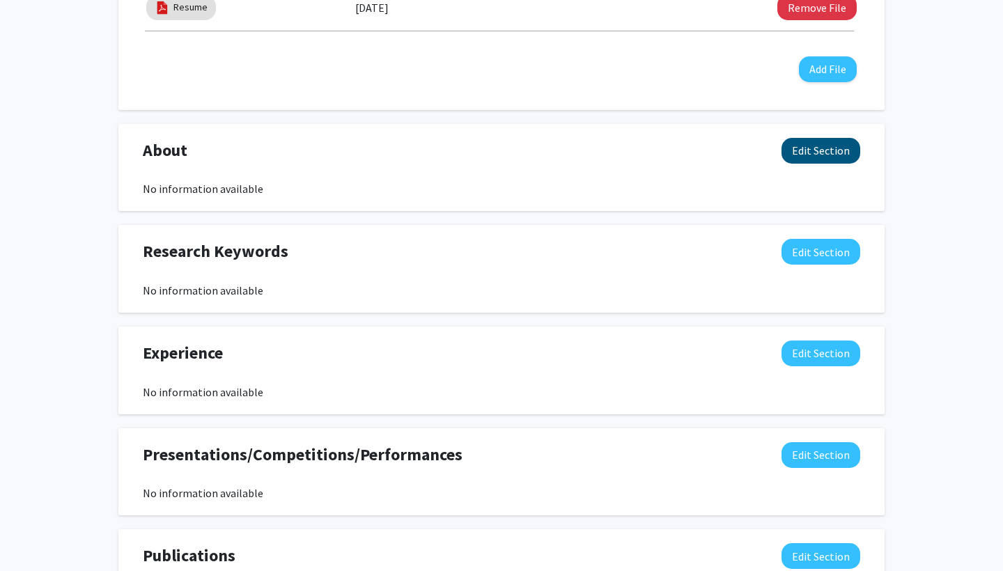
click at [845, 151] on button "Edit Section" at bounding box center [821, 151] width 79 height 26
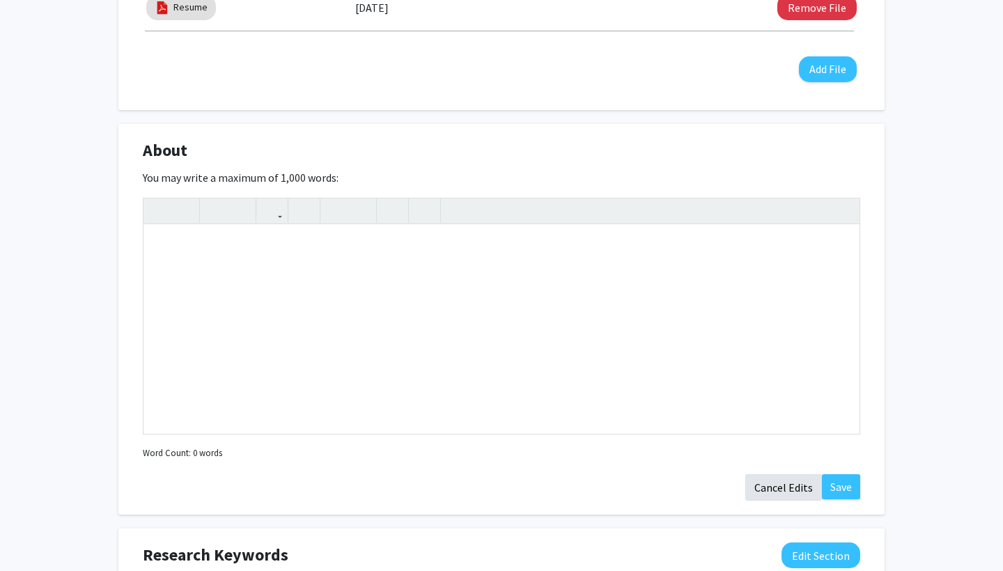
click at [776, 491] on button "Cancel Edits" at bounding box center [784, 488] width 77 height 26
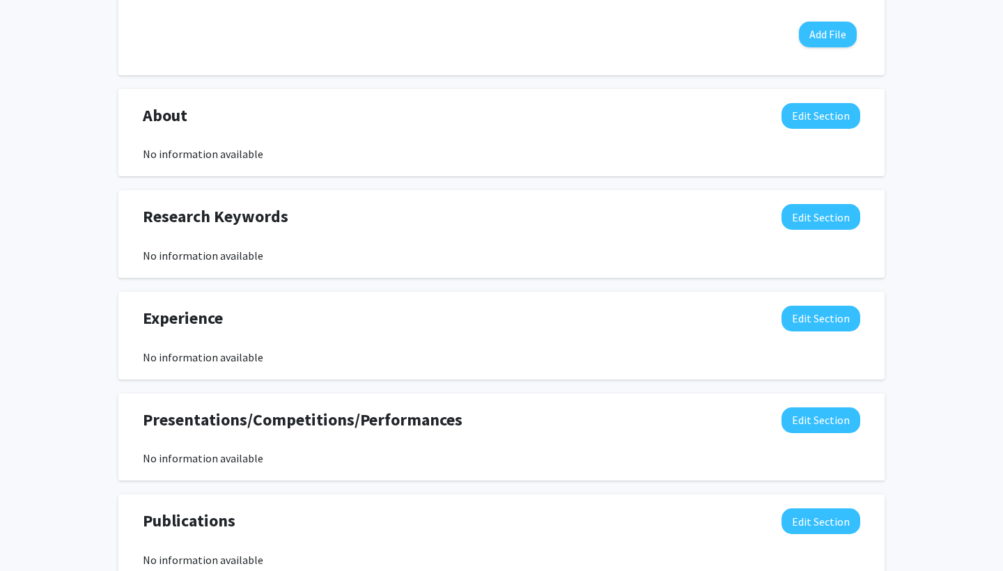
scroll to position [561, 0]
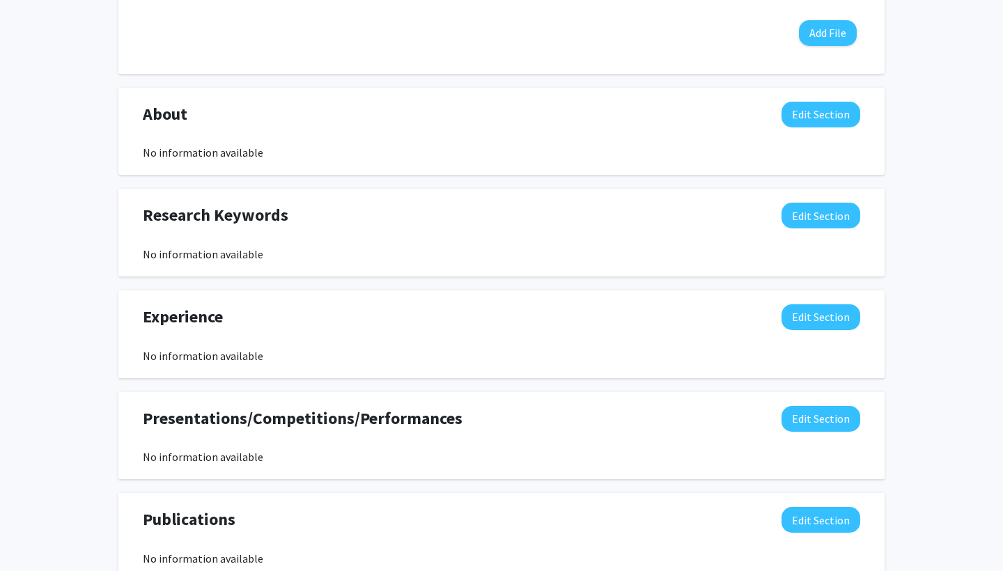
click at [802, 452] on div "No information available" at bounding box center [502, 457] width 718 height 17
click at [803, 431] on button "Edit Section" at bounding box center [821, 419] width 79 height 26
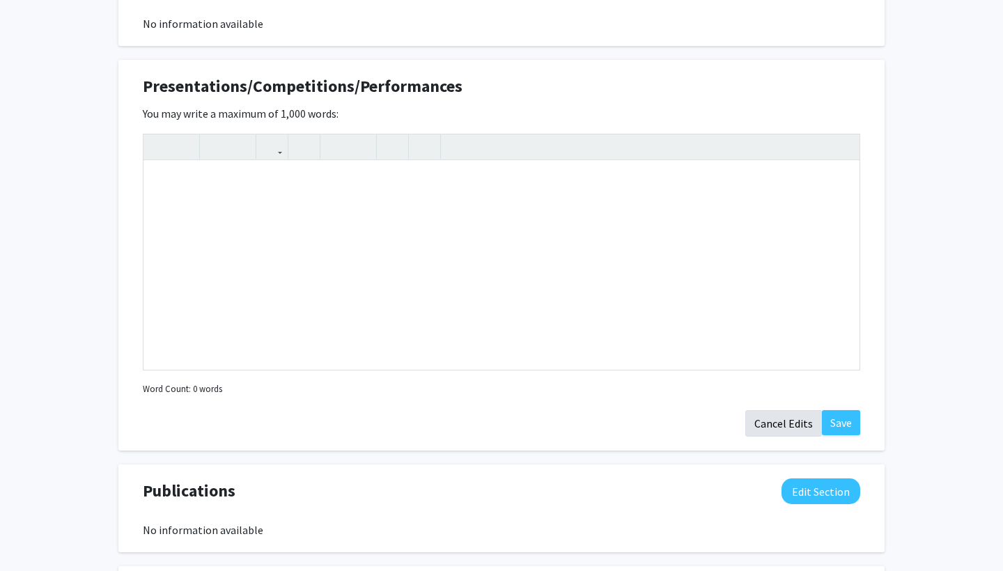
click at [806, 420] on button "Cancel Edits" at bounding box center [784, 423] width 77 height 26
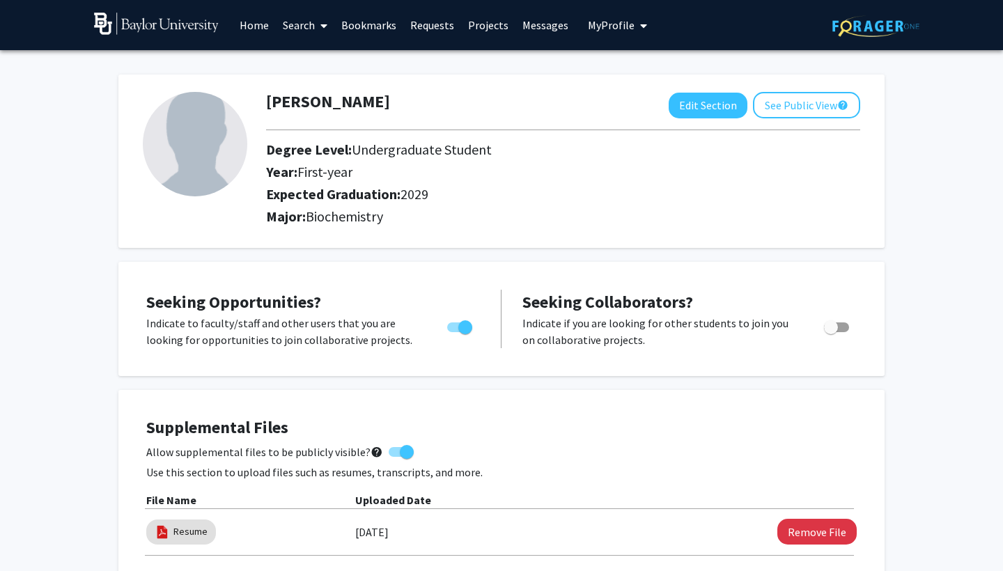
scroll to position [0, 0]
